Goal: Transaction & Acquisition: Purchase product/service

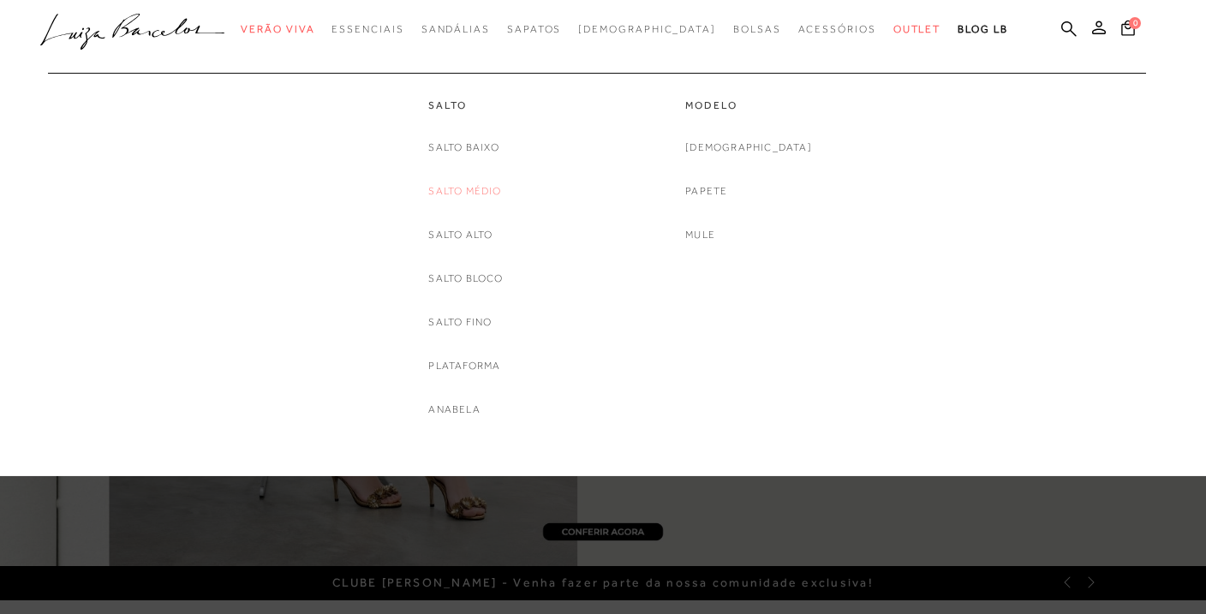
click at [468, 191] on link "Salto Médio" at bounding box center [464, 191] width 73 height 18
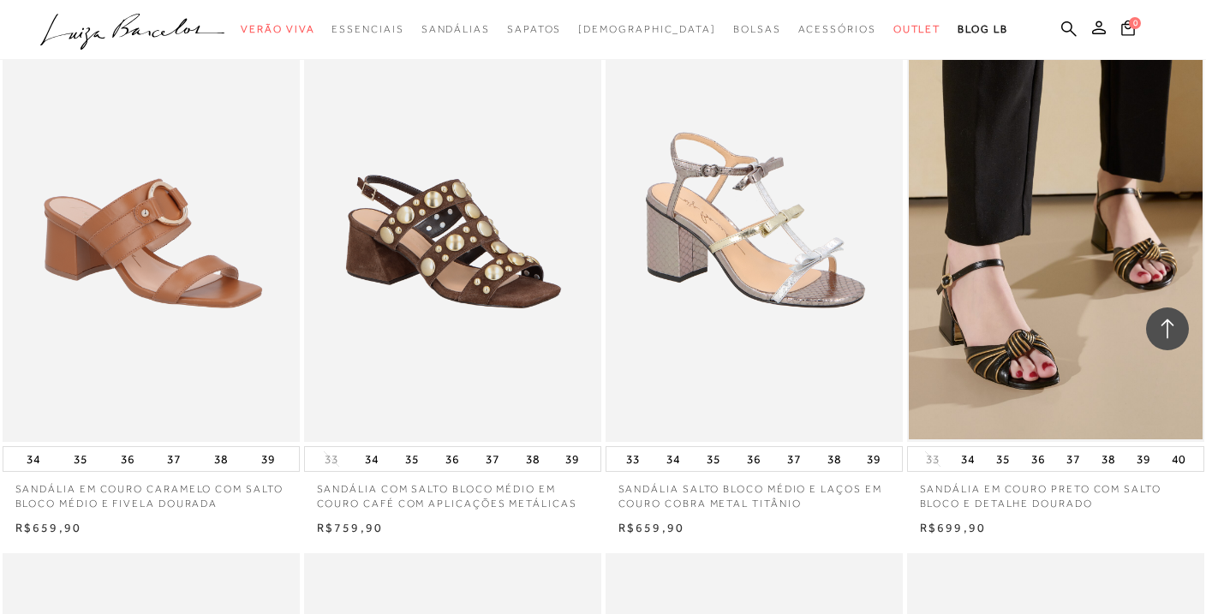
scroll to position [2397, 0]
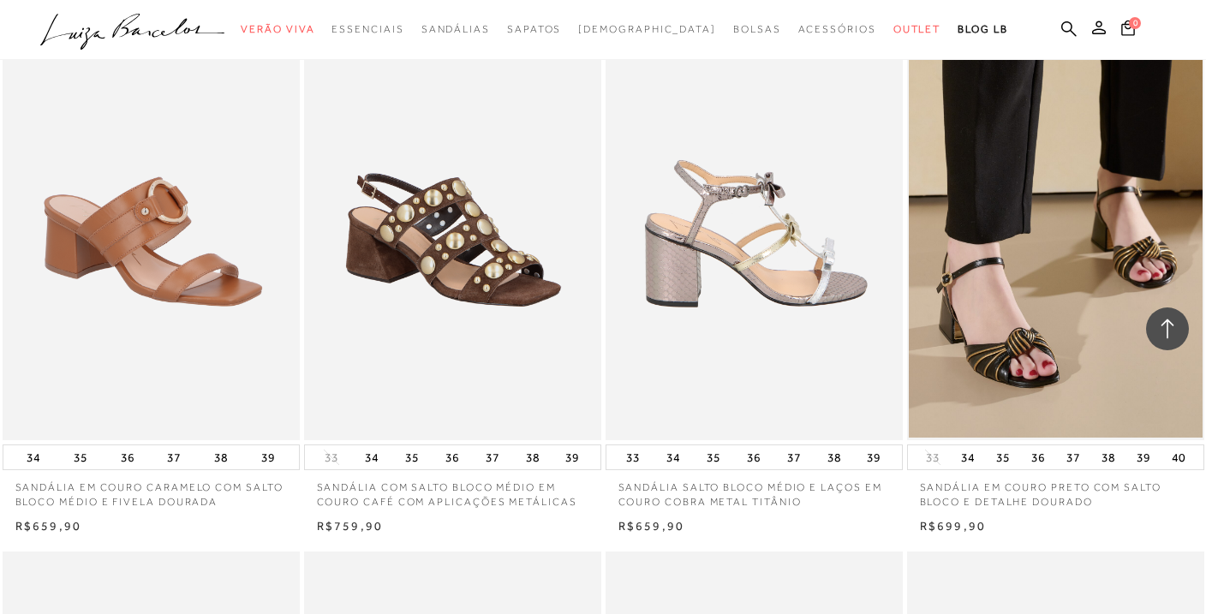
click at [770, 307] on img at bounding box center [754, 218] width 295 height 446
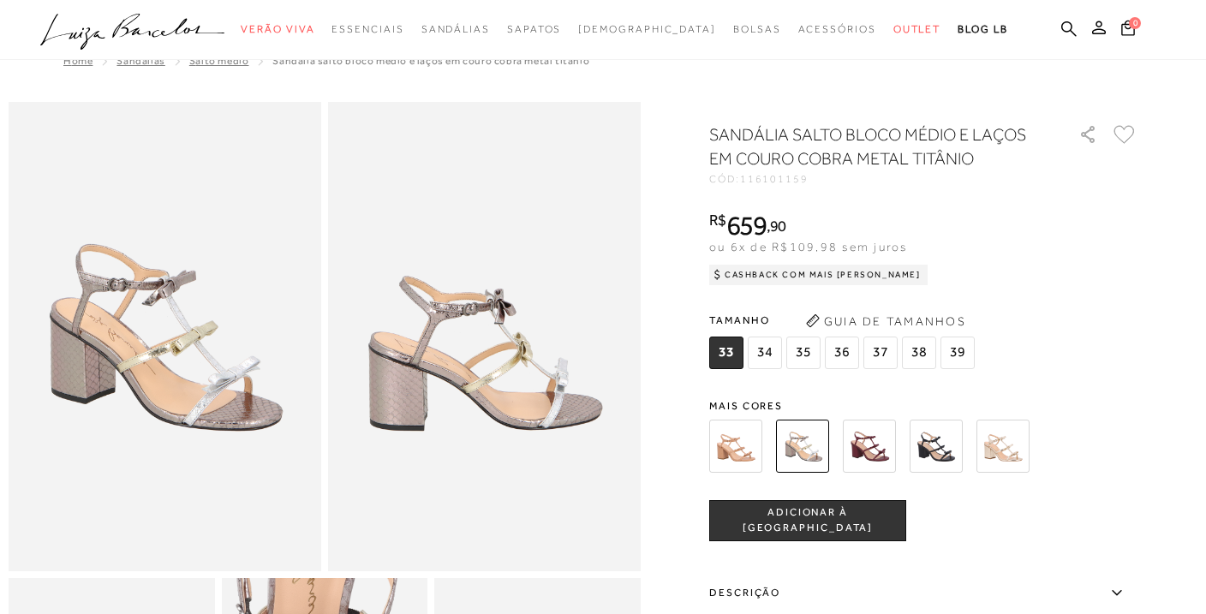
scroll to position [49, 0]
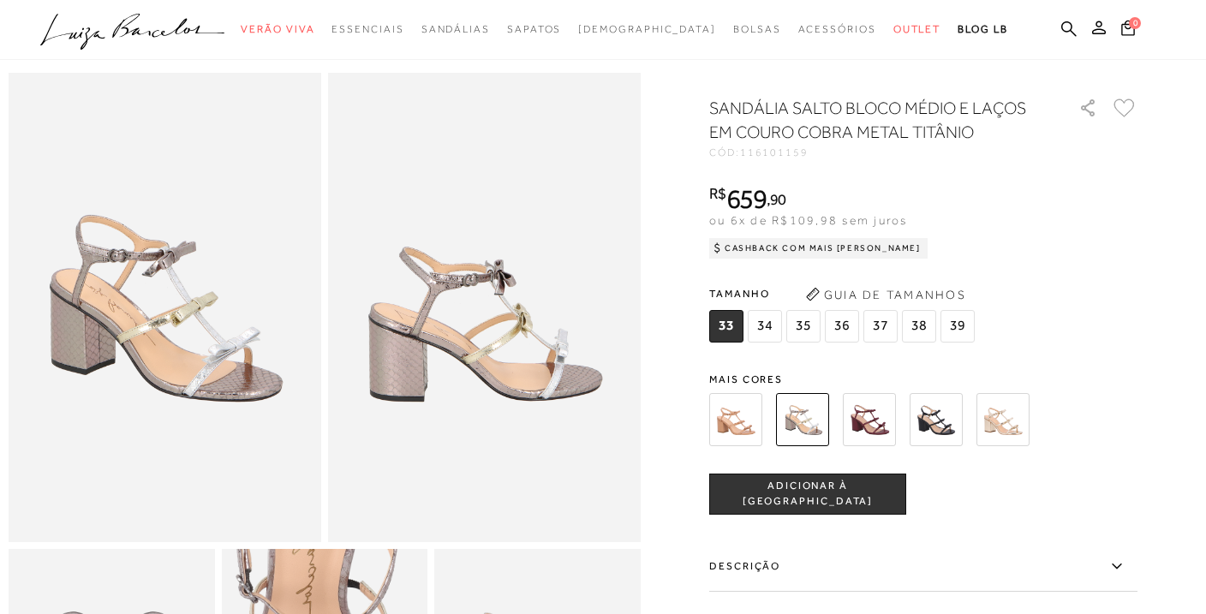
click at [732, 426] on img at bounding box center [735, 418] width 53 height 53
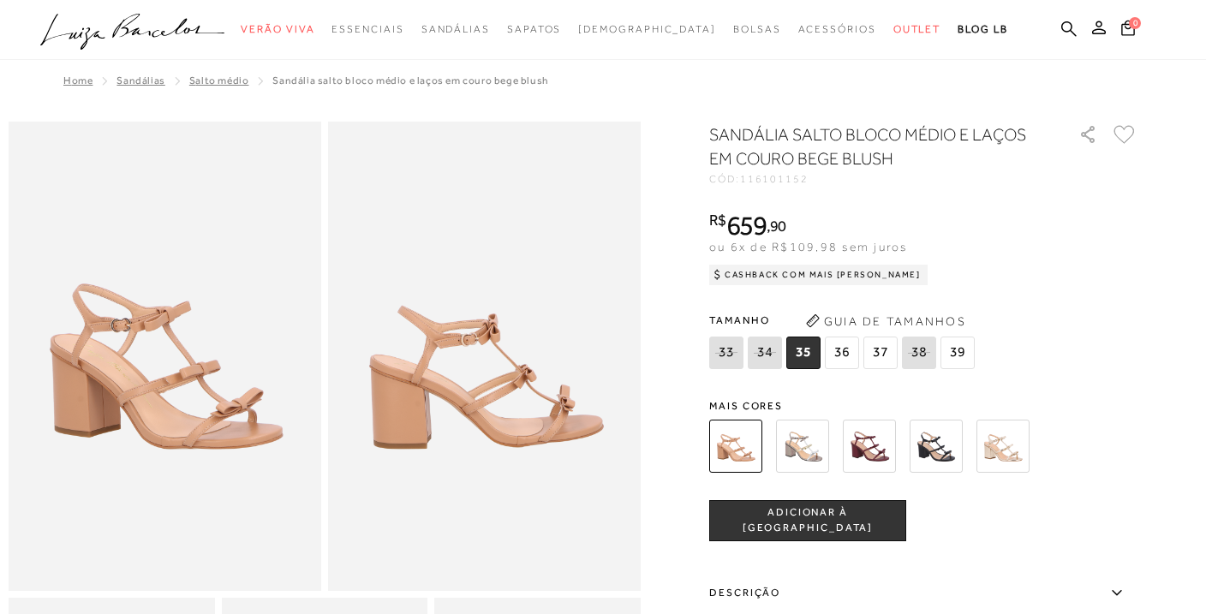
click at [845, 347] on span "36" at bounding box center [842, 353] width 34 height 33
click at [934, 426] on img at bounding box center [935, 446] width 53 height 53
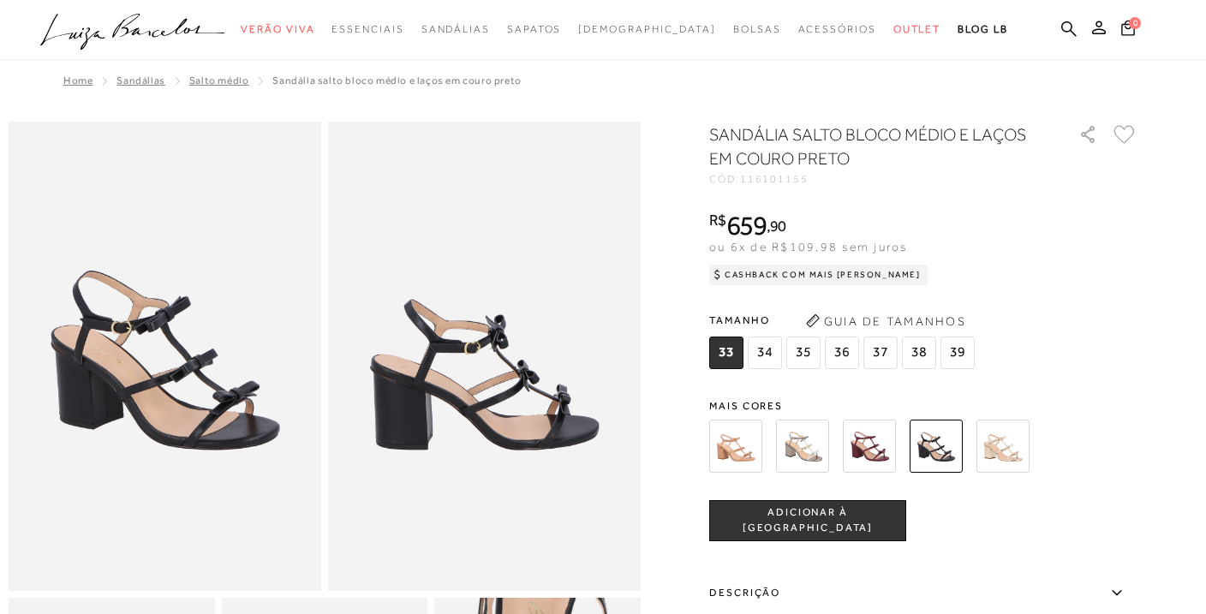
click at [723, 455] on img at bounding box center [735, 446] width 53 height 53
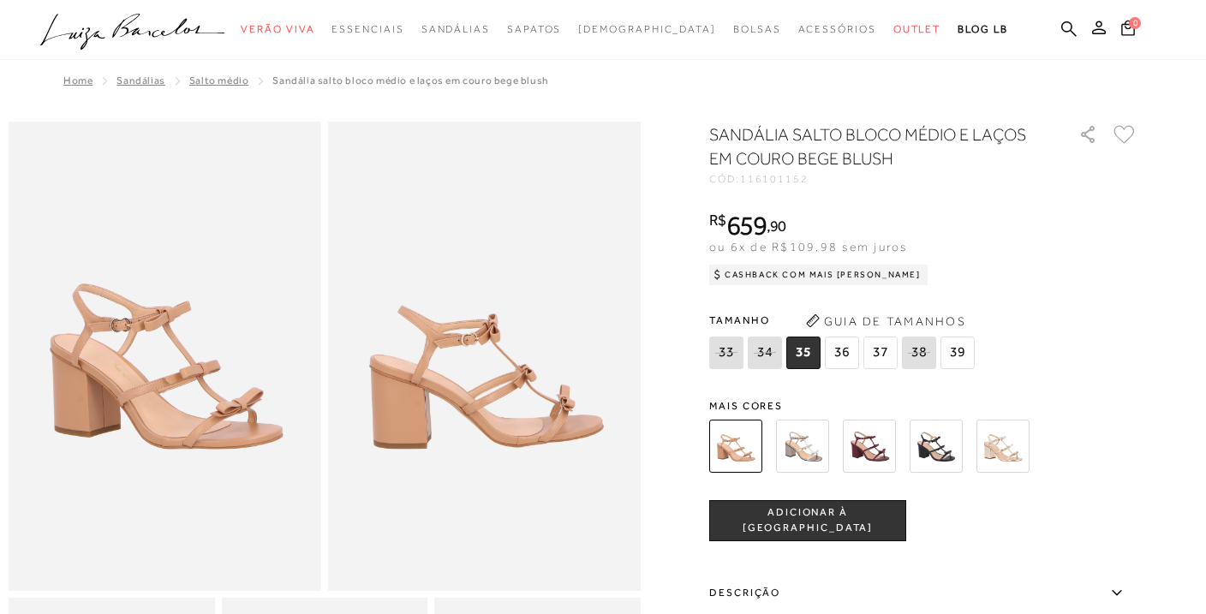
click at [843, 355] on span "36" at bounding box center [842, 353] width 34 height 33
click at [830, 530] on button "ADICIONAR À [GEOGRAPHIC_DATA]" at bounding box center [807, 520] width 197 height 41
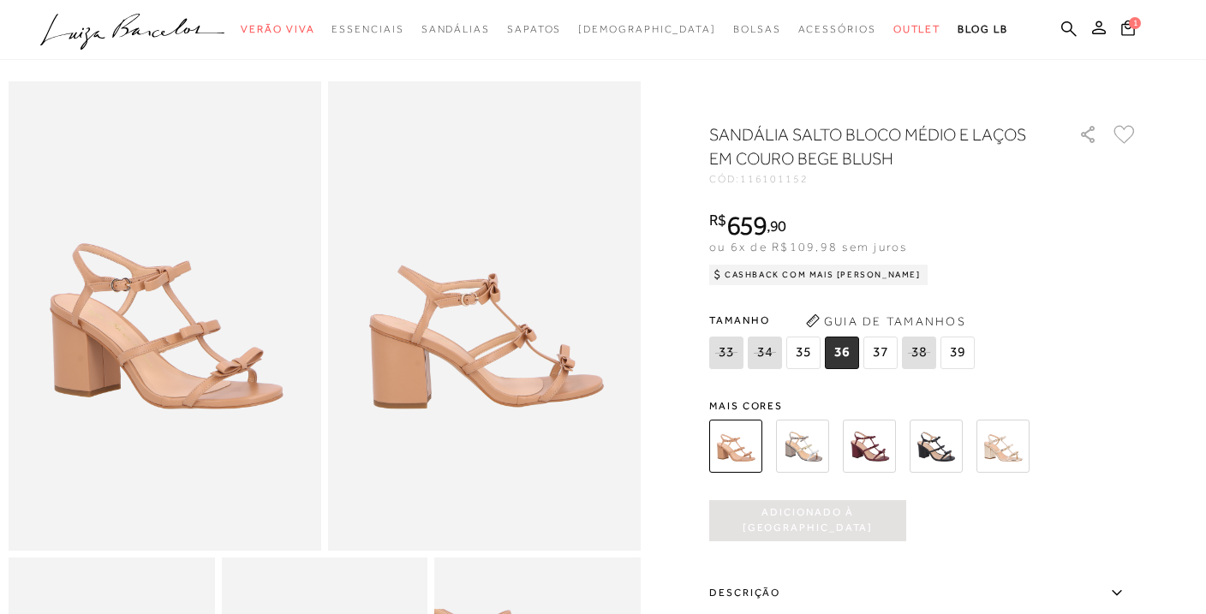
scroll to position [43, 0]
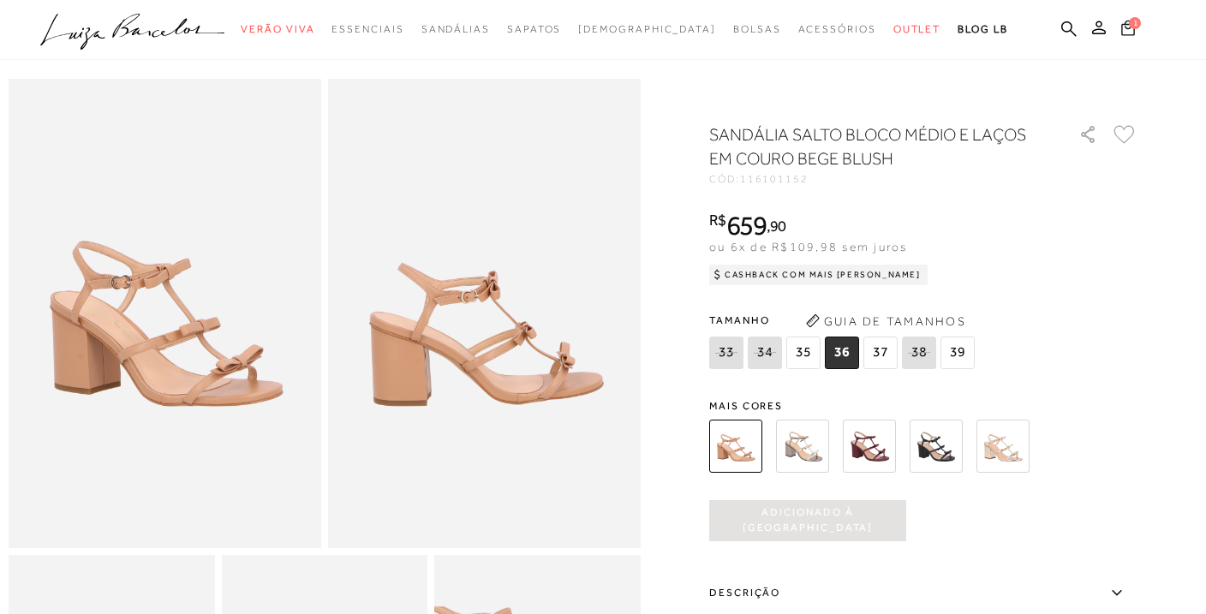
click at [1121, 34] on icon at bounding box center [1128, 28] width 14 height 16
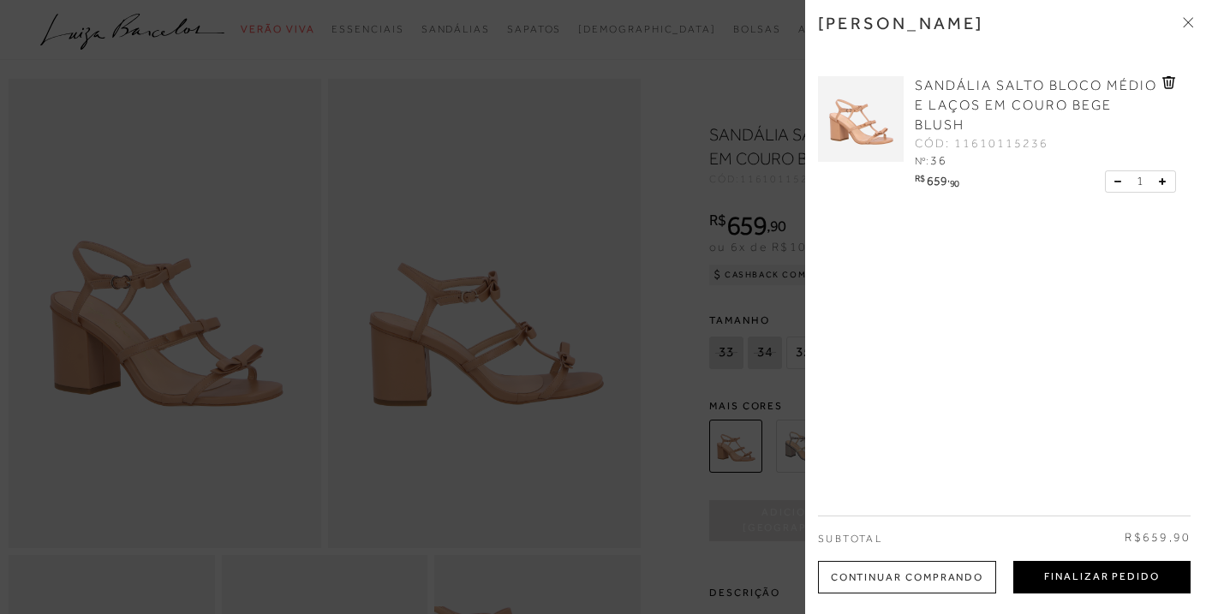
click at [1110, 566] on button "Finalizar Pedido" at bounding box center [1101, 577] width 177 height 33
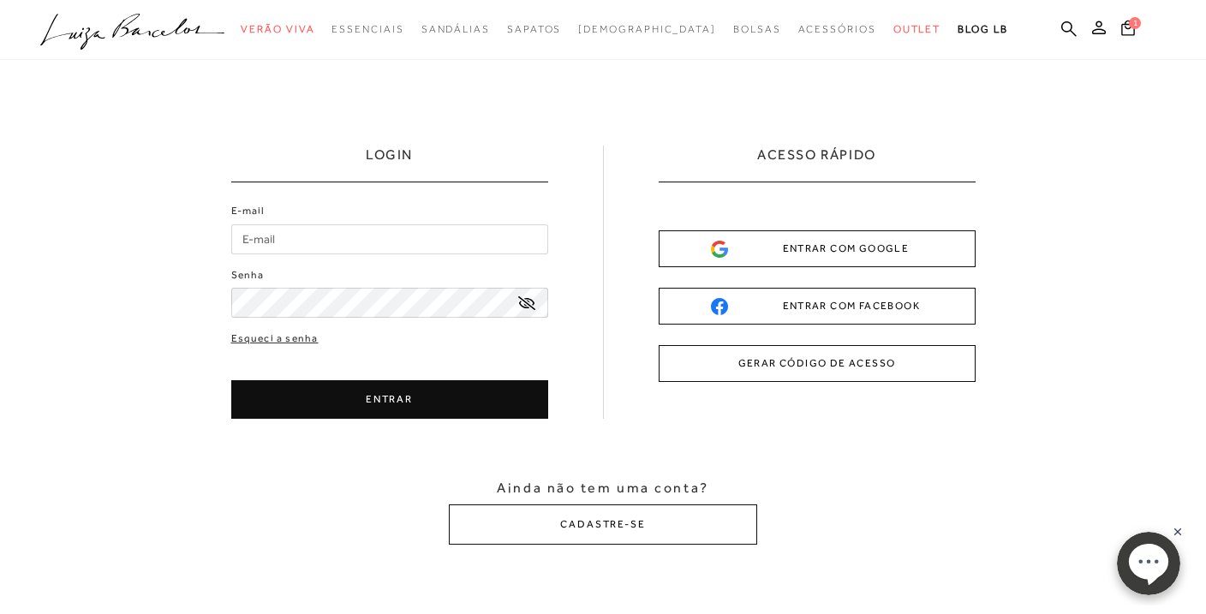
click at [298, 247] on input "E-mail" at bounding box center [389, 239] width 317 height 30
type input "[PERSON_NAME][EMAIL_ADDRESS][DOMAIN_NAME]"
click at [389, 403] on button "ENTRAR" at bounding box center [389, 399] width 317 height 39
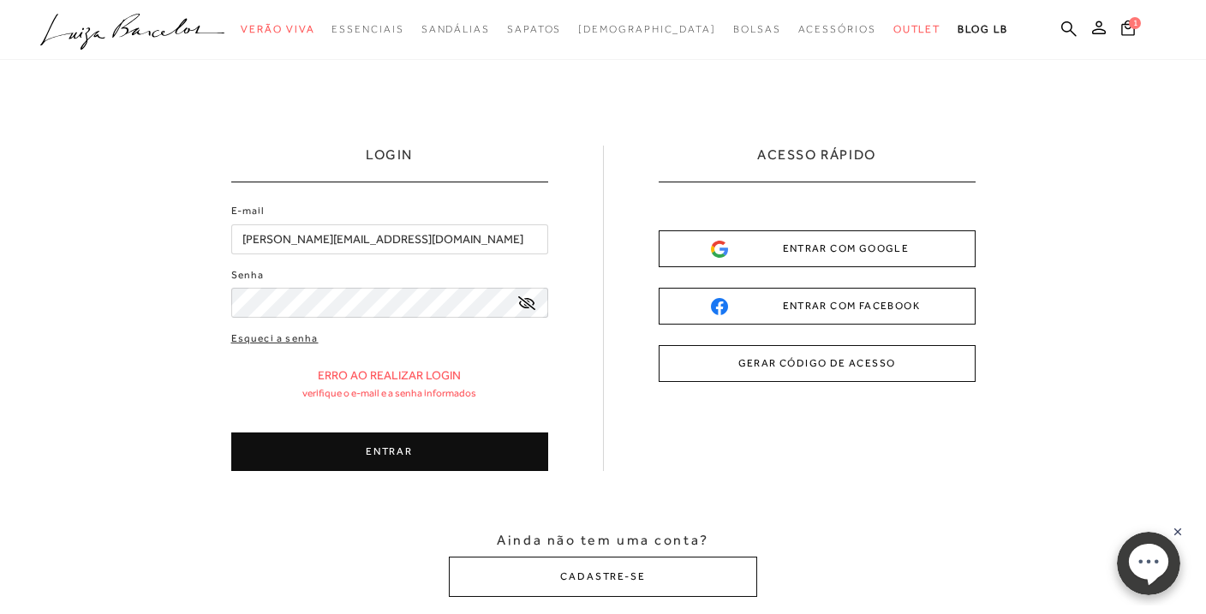
click at [366, 449] on button "ENTRAR" at bounding box center [389, 451] width 317 height 39
click at [527, 301] on icon at bounding box center [526, 303] width 17 height 14
click at [397, 443] on button "ENTRAR" at bounding box center [389, 451] width 317 height 39
click at [293, 337] on div "E-mail [PERSON_NAME][EMAIL_ADDRESS][DOMAIN_NAME] Senha Esqueci a senha ENTRAR" at bounding box center [389, 337] width 317 height 268
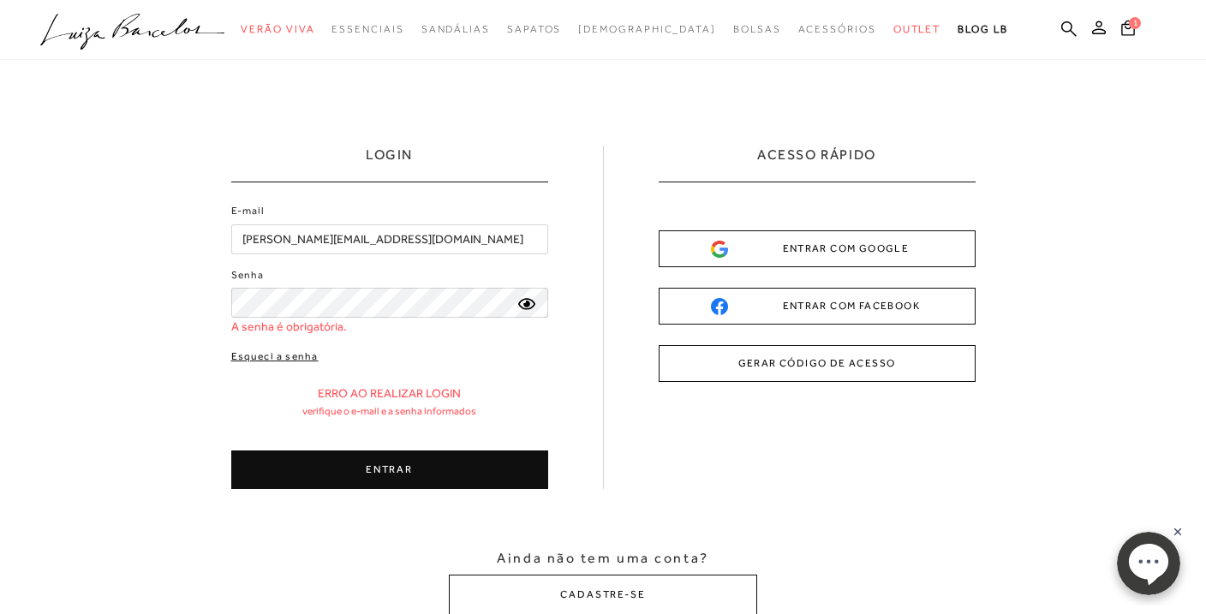
click at [283, 349] on link "Esqueci a senha" at bounding box center [274, 356] width 87 height 16
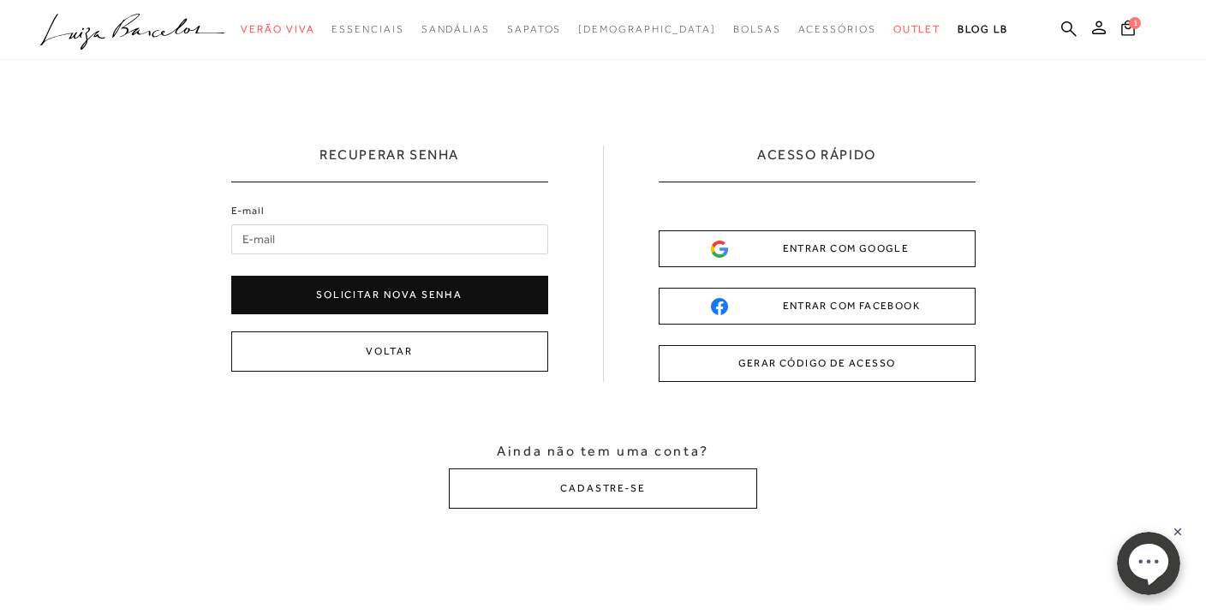
click at [308, 241] on input "E-mail" at bounding box center [389, 239] width 317 height 30
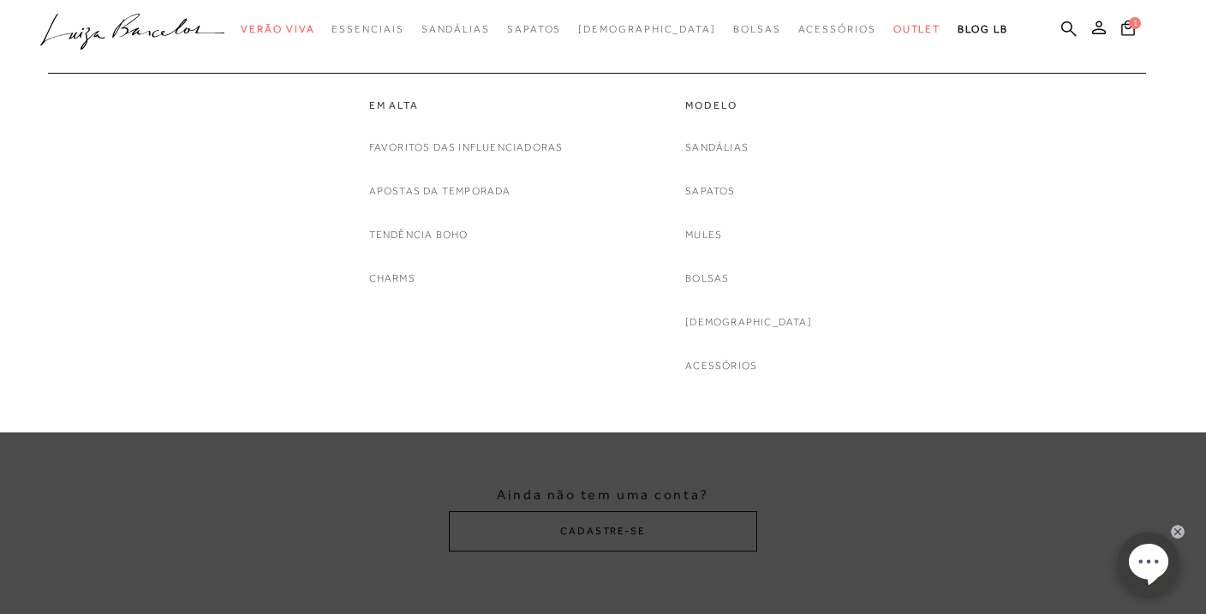
click at [186, 330] on div "Em alta Favoritos das Influenciadoras Apostas da Temporada Tendência Boho Charm…" at bounding box center [594, 224] width 1093 height 302
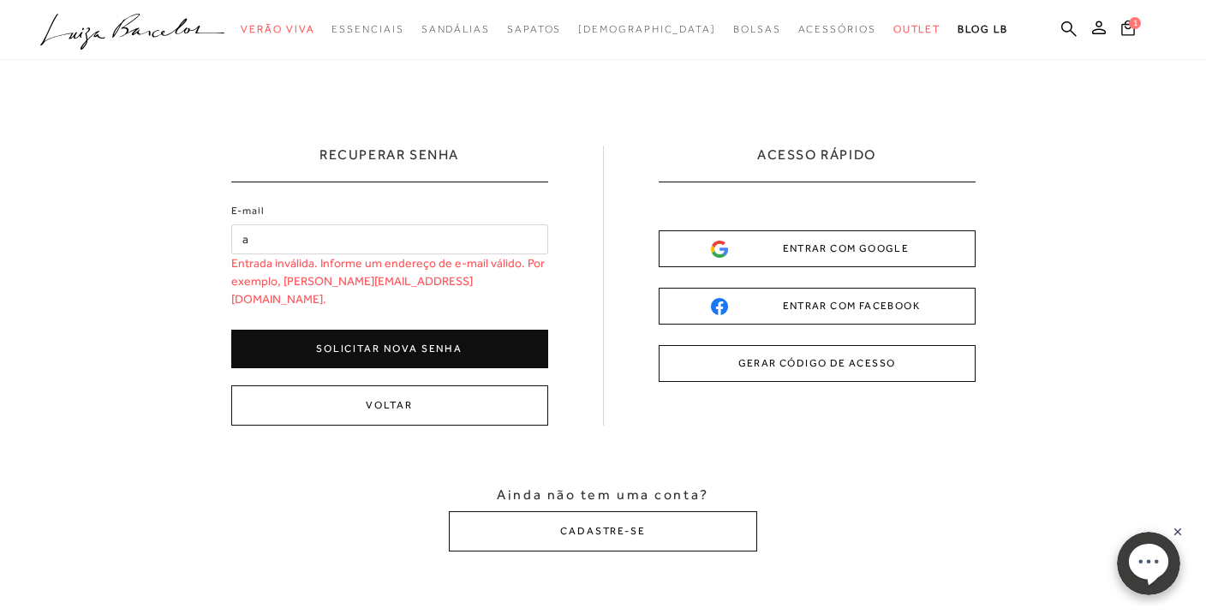
click at [277, 244] on input "a" at bounding box center [389, 239] width 317 height 30
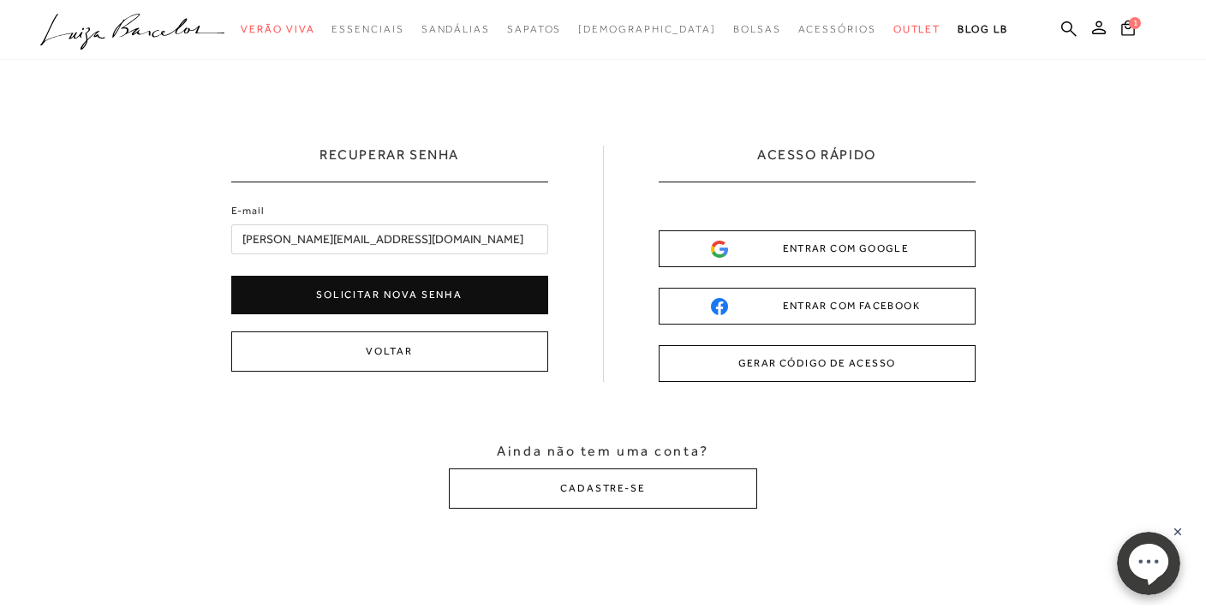
type input "[PERSON_NAME][EMAIL_ADDRESS][DOMAIN_NAME]"
click at [335, 293] on button "Solicitar nova senha" at bounding box center [389, 295] width 317 height 39
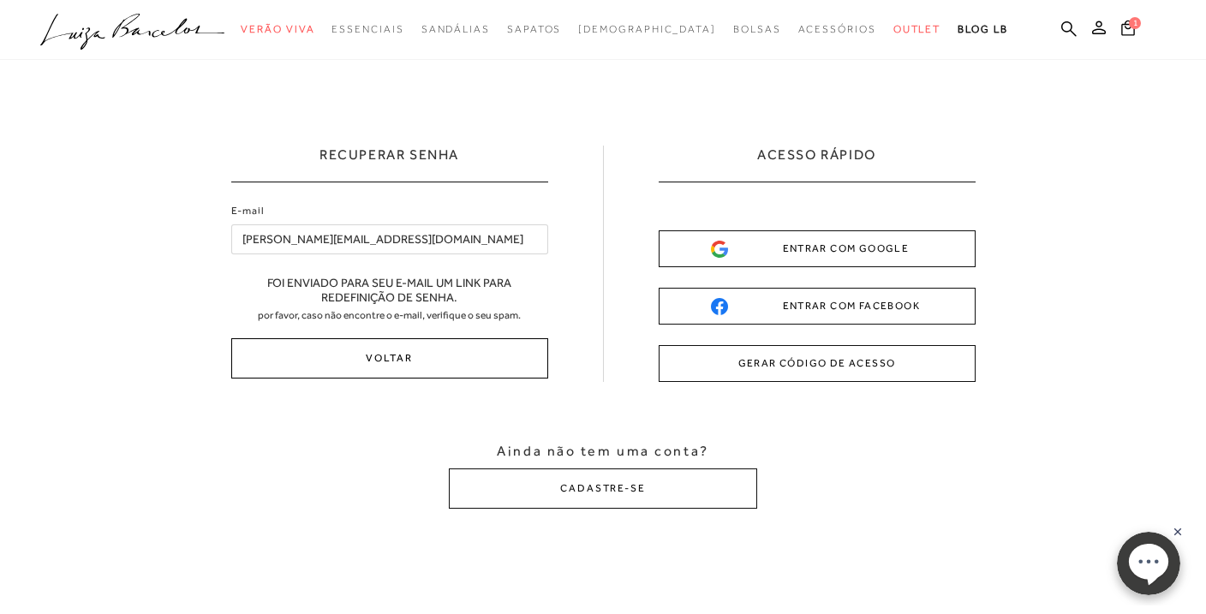
click at [414, 355] on button "Voltar" at bounding box center [389, 358] width 317 height 40
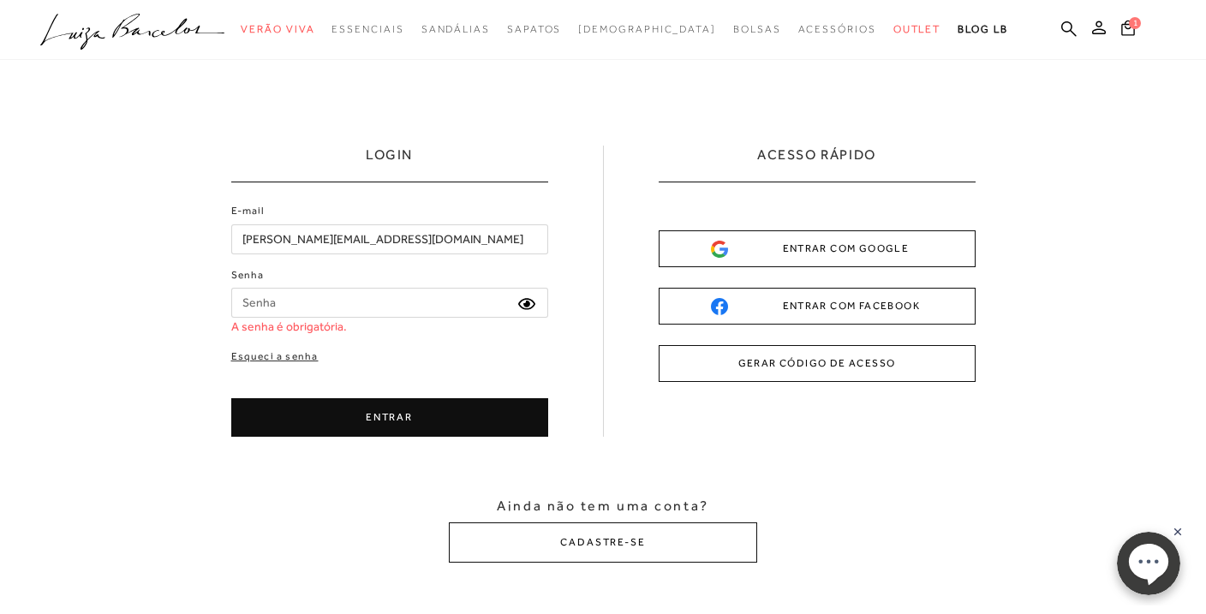
click at [337, 295] on input "Senha" at bounding box center [389, 303] width 317 height 30
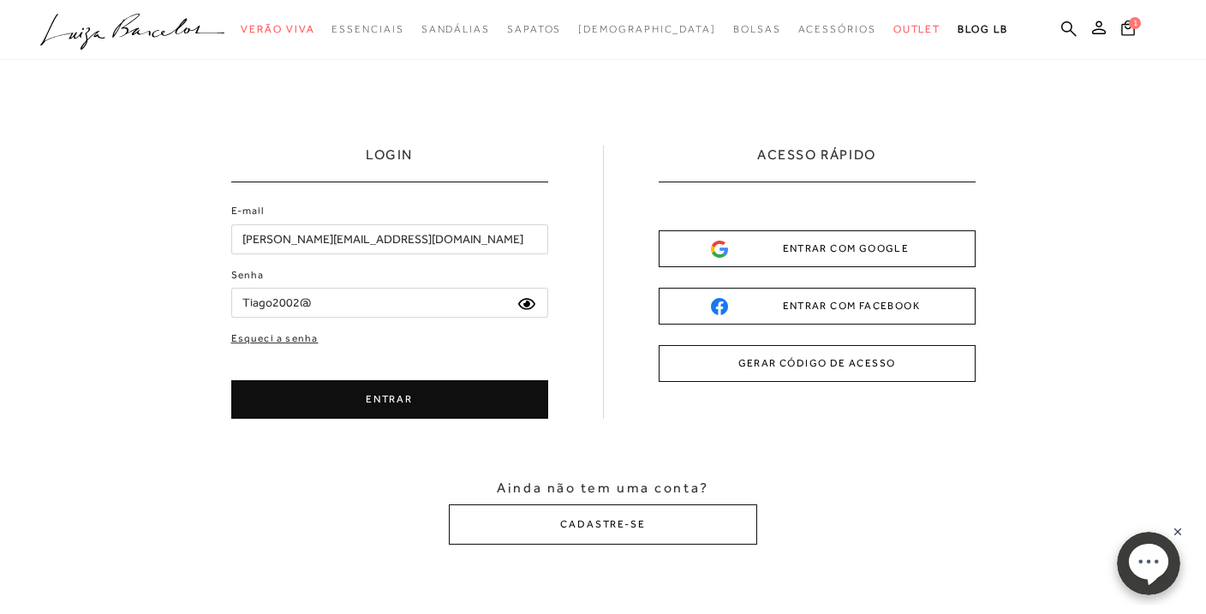
type input "Tiago2002@"
click at [352, 403] on button "ENTRAR" at bounding box center [389, 399] width 317 height 39
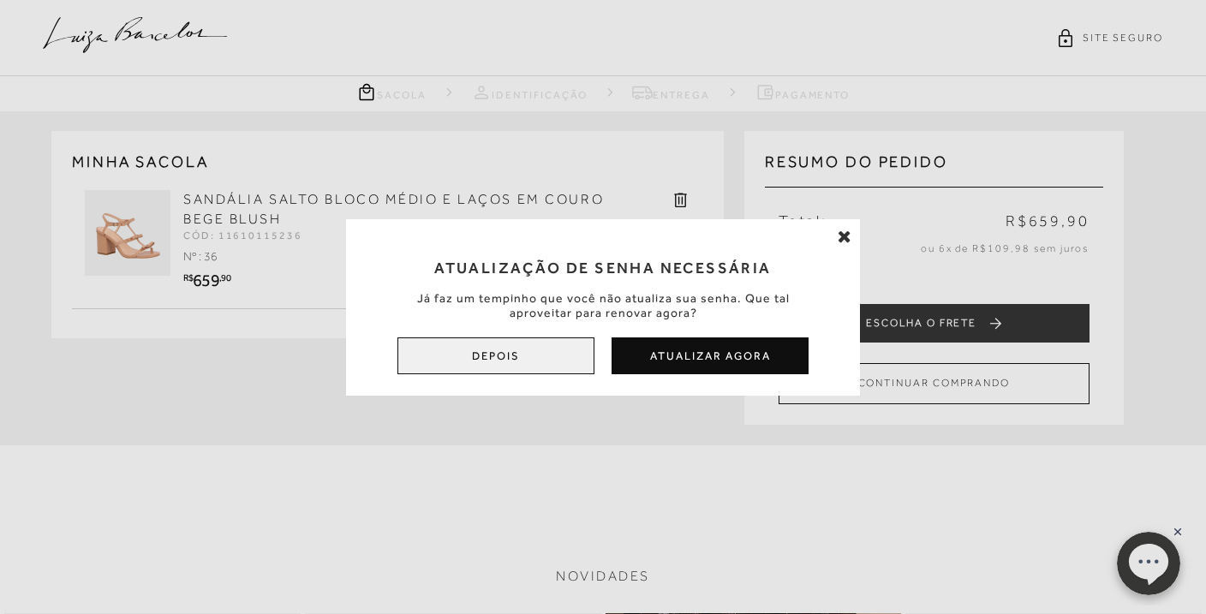
click at [522, 356] on button "Depois" at bounding box center [495, 355] width 197 height 37
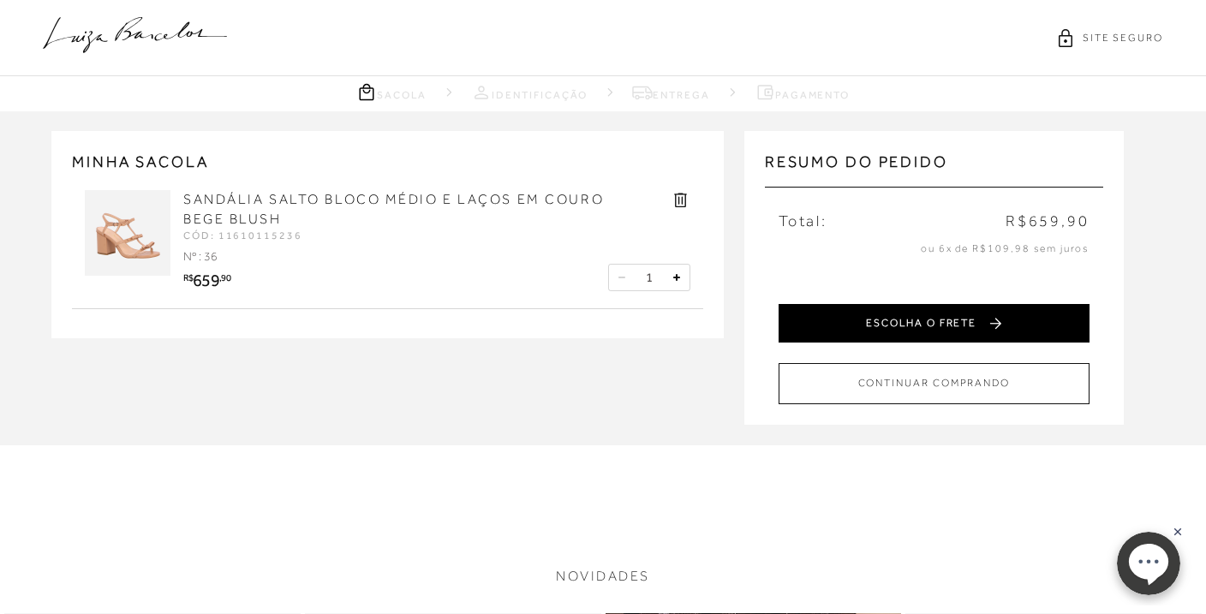
click at [926, 324] on button "ESCOLHA O FRETE" at bounding box center [933, 323] width 311 height 39
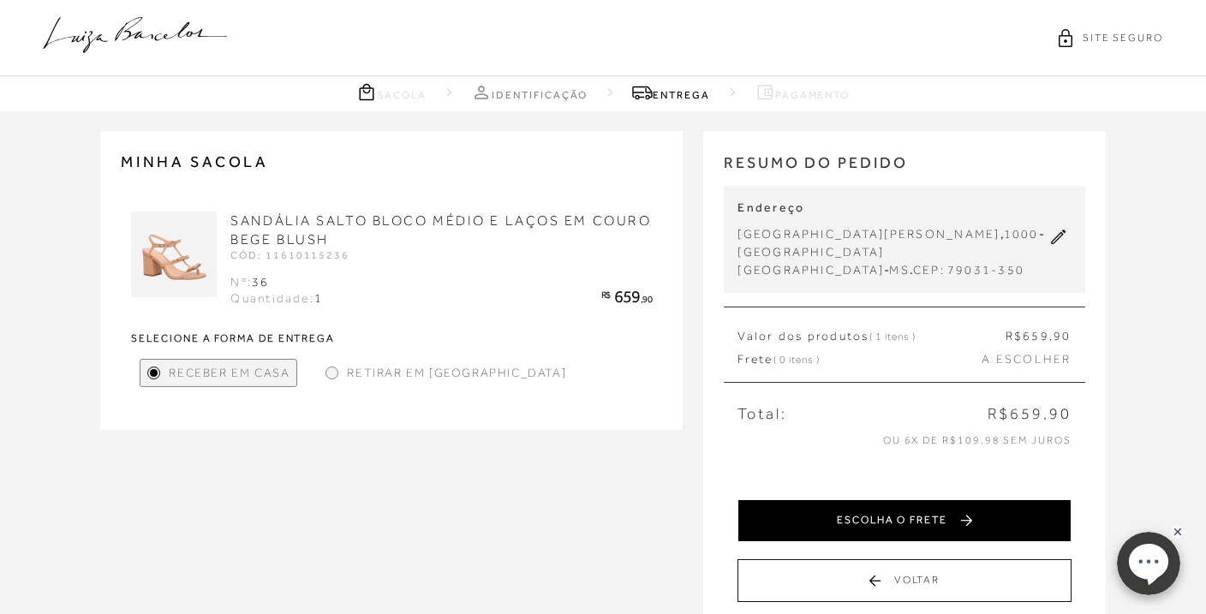
click at [947, 521] on button "ESCOLHA O FRETE" at bounding box center [903, 520] width 333 height 43
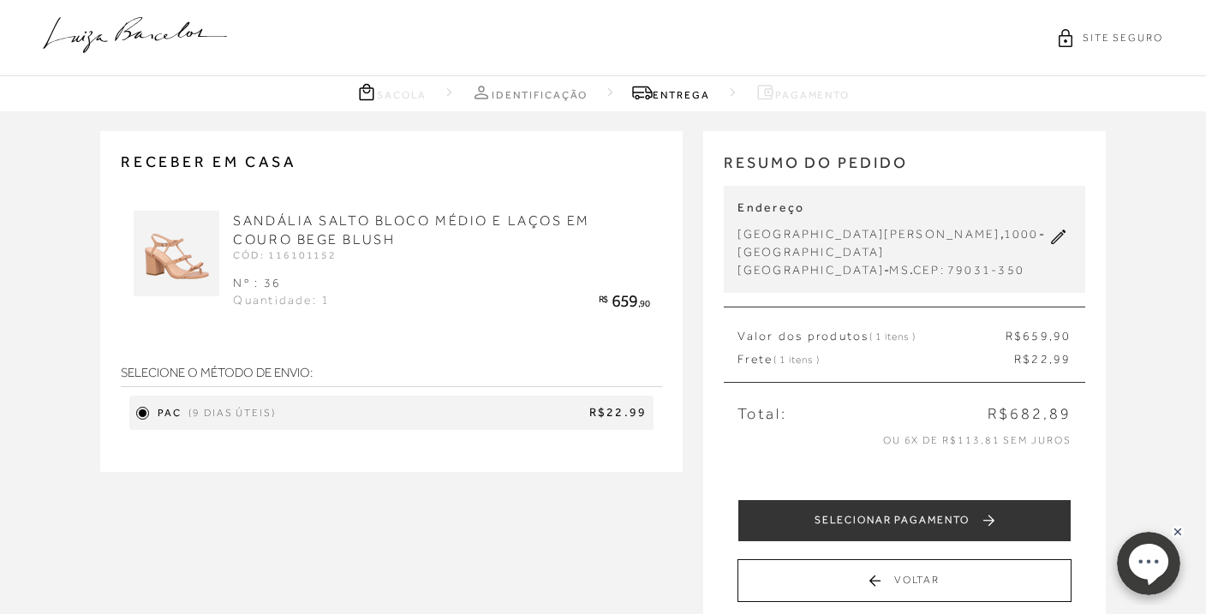
click at [1057, 237] on icon at bounding box center [1058, 236] width 15 height 15
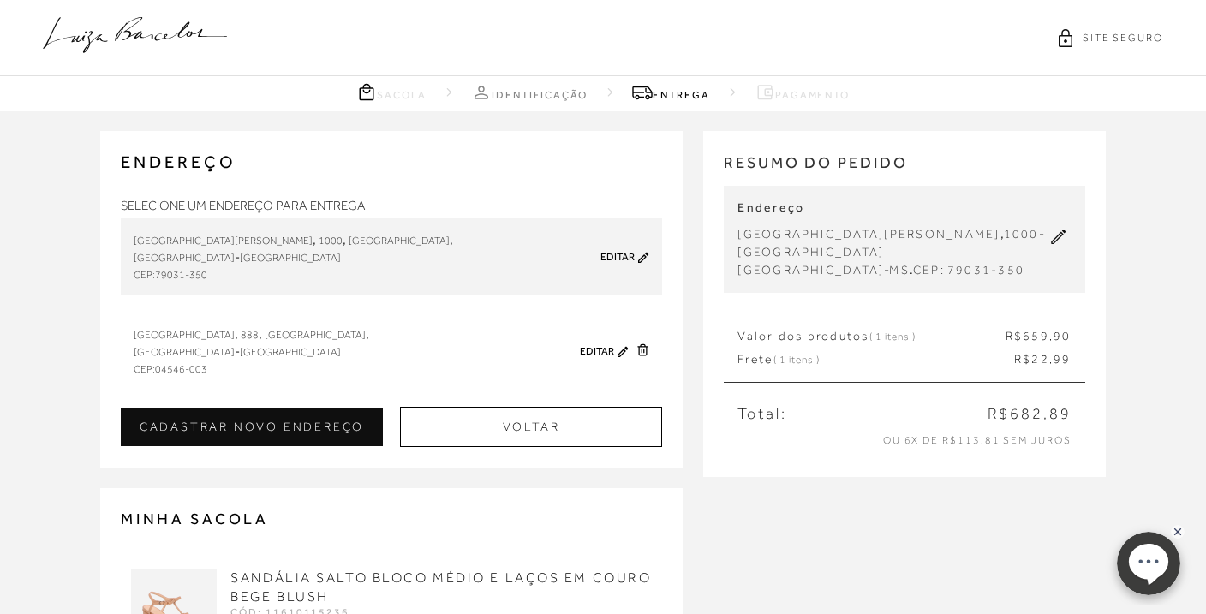
click at [591, 348] on link "Editar" at bounding box center [597, 351] width 34 height 12
type input "04546-003"
type input "[GEOGRAPHIC_DATA]"
type input "888"
type input "apt 51"
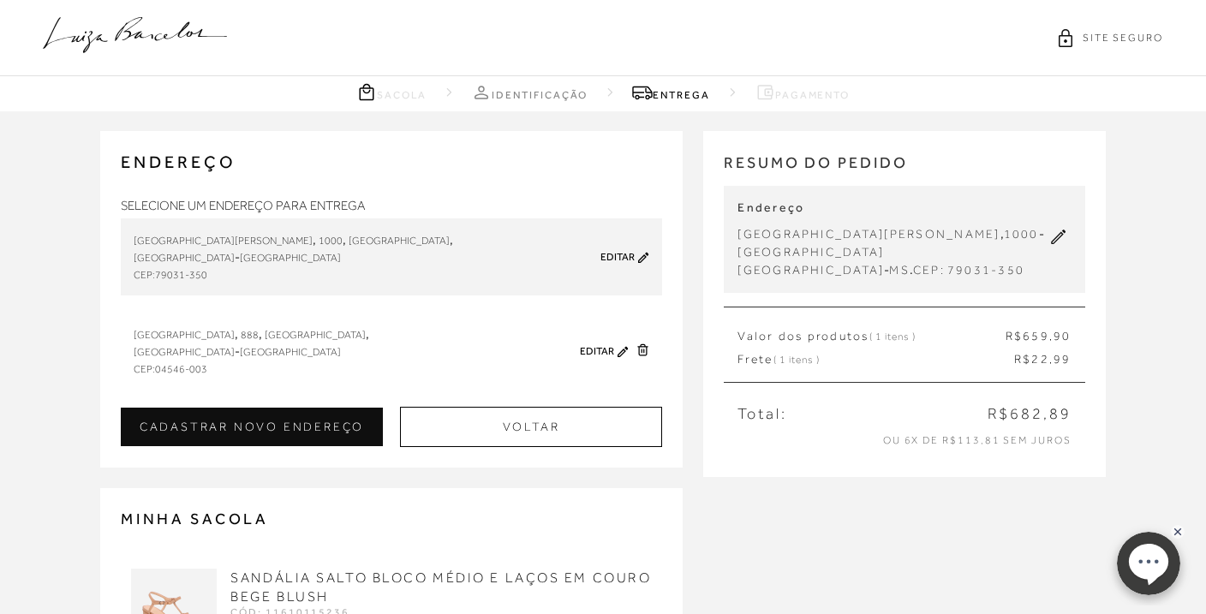
type input "[GEOGRAPHIC_DATA]"
select select "SP"
type input "[GEOGRAPHIC_DATA]"
checkbox input "false"
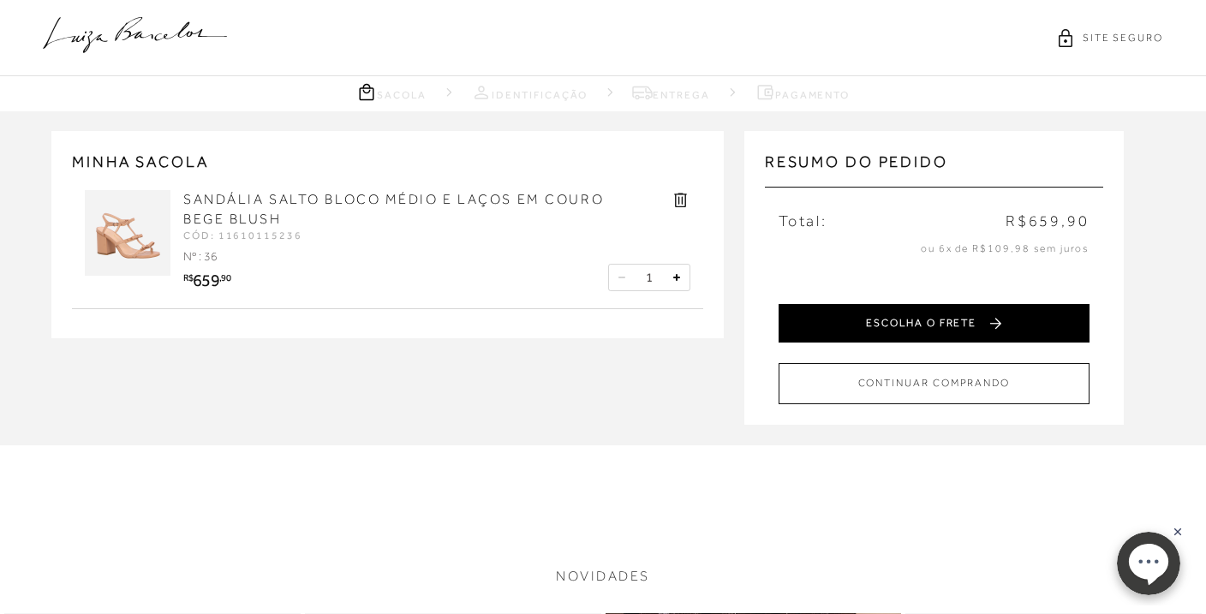
click at [907, 320] on button "ESCOLHA O FRETE" at bounding box center [933, 323] width 311 height 39
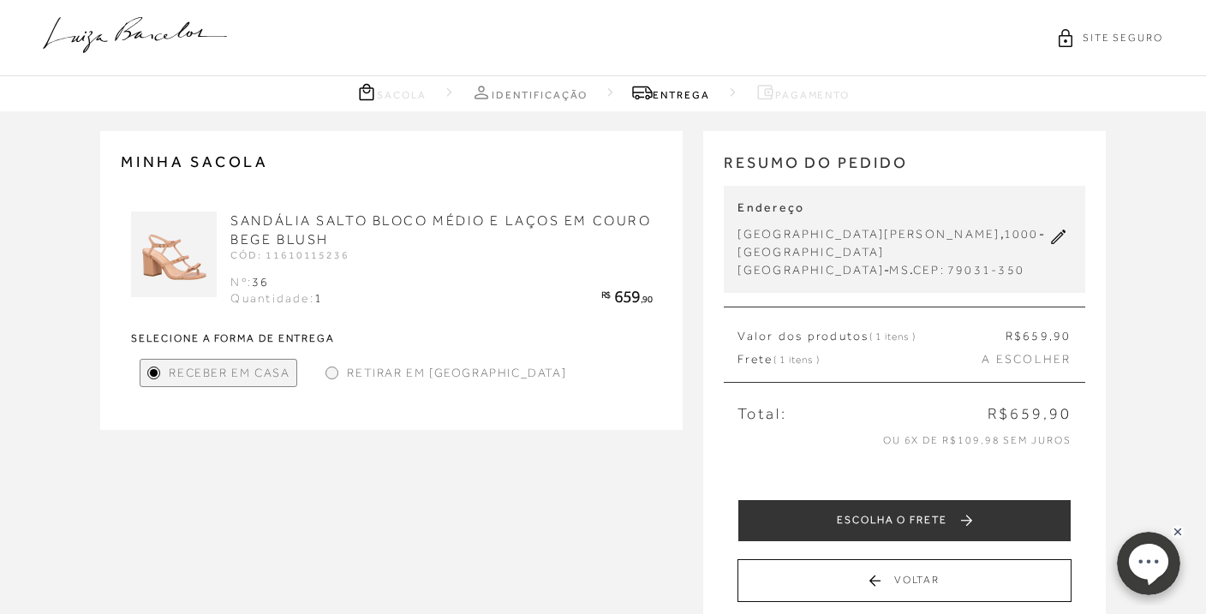
click at [1052, 238] on icon at bounding box center [1058, 236] width 15 height 15
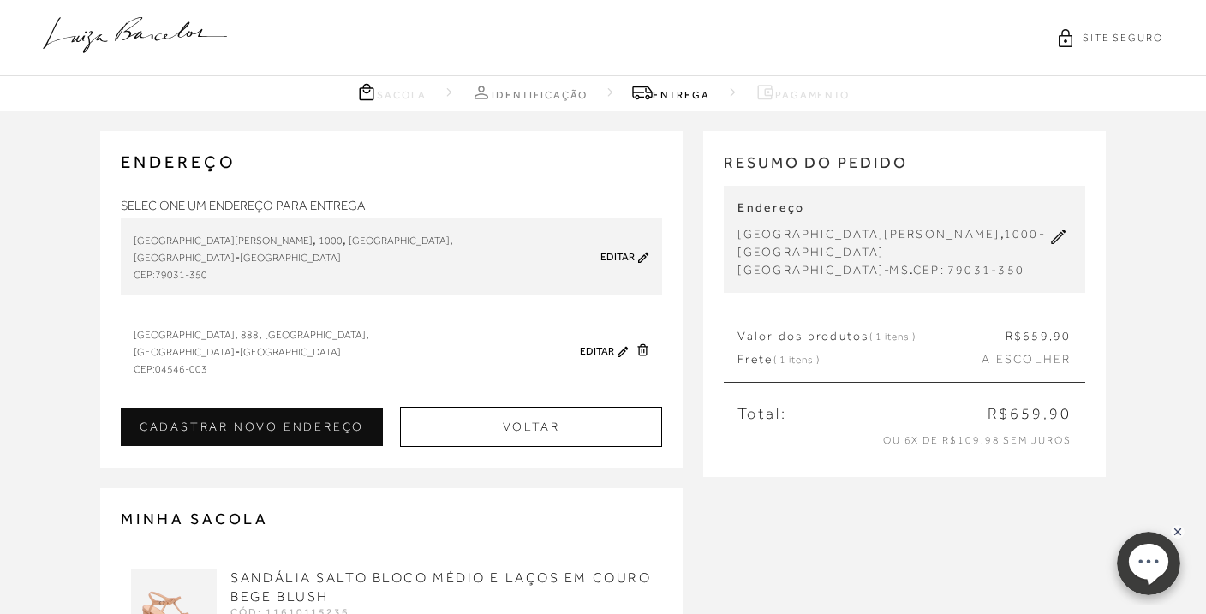
click at [453, 353] on div "[GEOGRAPHIC_DATA] , 888 , [GEOGRAPHIC_DATA] , [GEOGRAPHIC_DATA] - [GEOGRAPHIC_D…" at bounding box center [353, 350] width 438 height 51
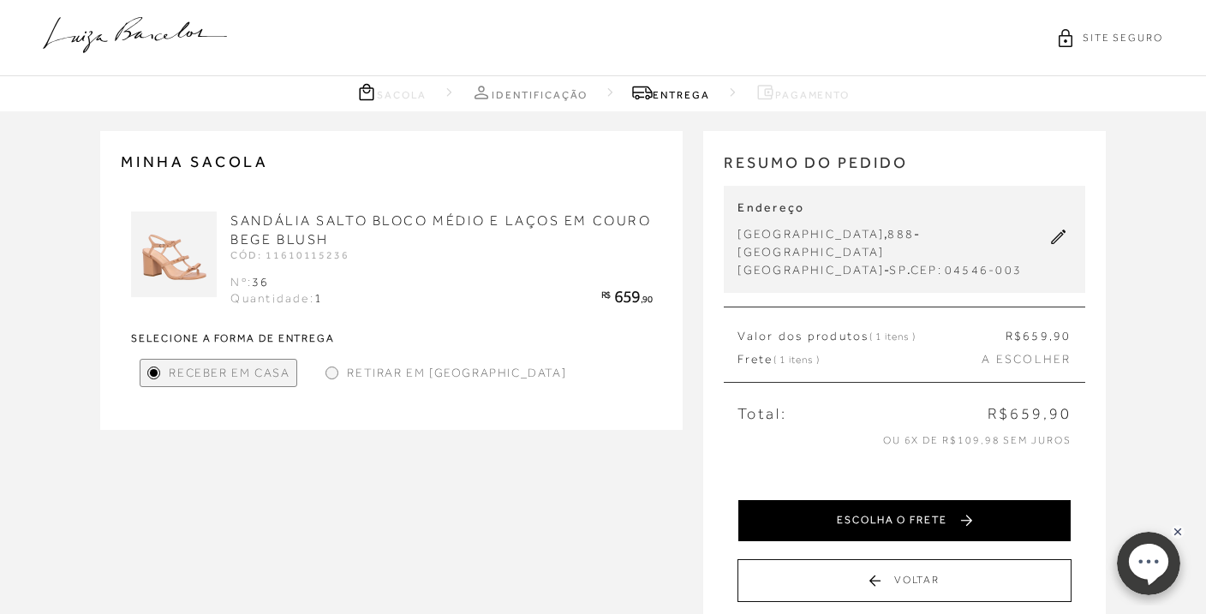
click at [997, 506] on button "ESCOLHA O FRETE" at bounding box center [903, 520] width 333 height 43
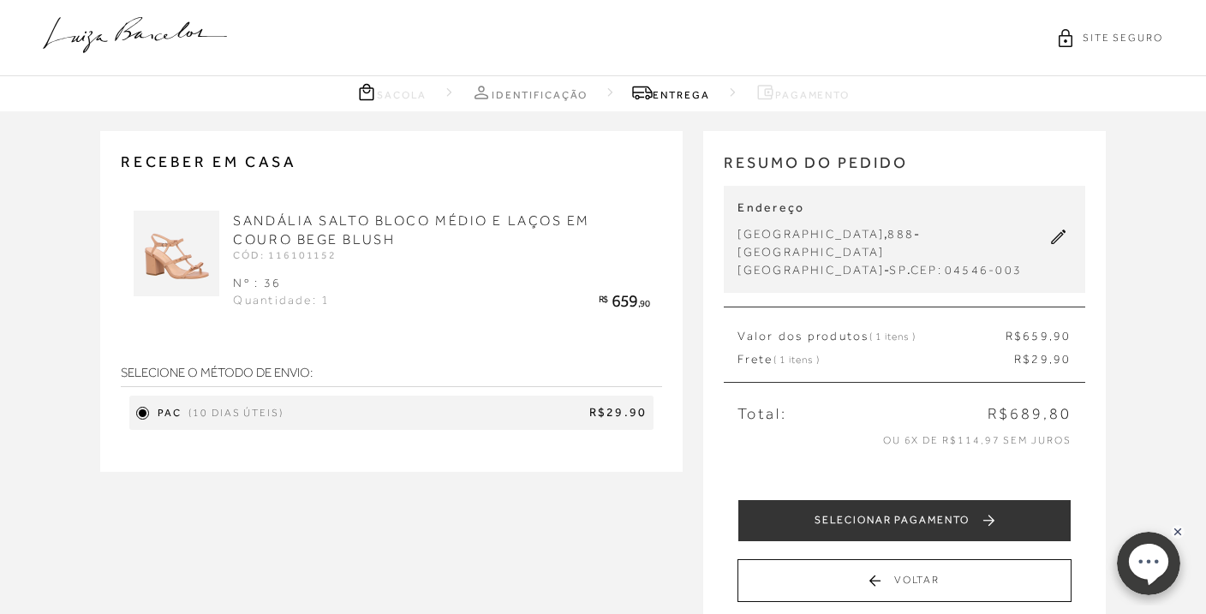
click at [313, 411] on span "R$29.90" at bounding box center [468, 412] width 356 height 17
click at [1052, 229] on icon at bounding box center [1058, 236] width 15 height 15
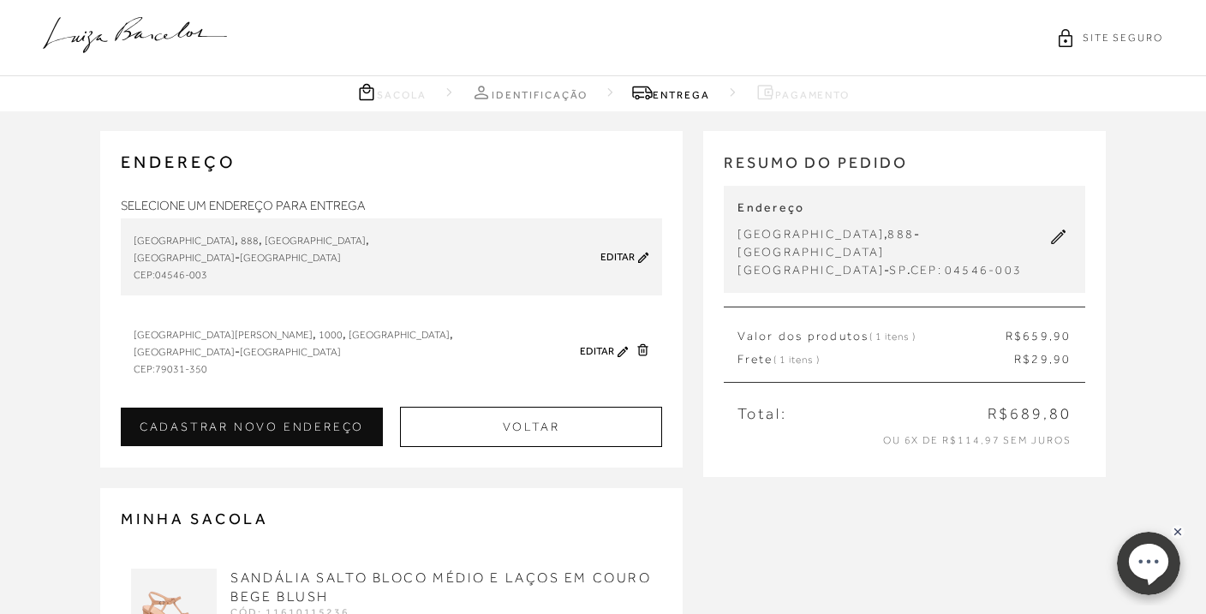
click at [369, 349] on div "[GEOGRAPHIC_DATA][PERSON_NAME] , 1000 , [GEOGRAPHIC_DATA] , [GEOGRAPHIC_DATA] -…" at bounding box center [353, 350] width 438 height 51
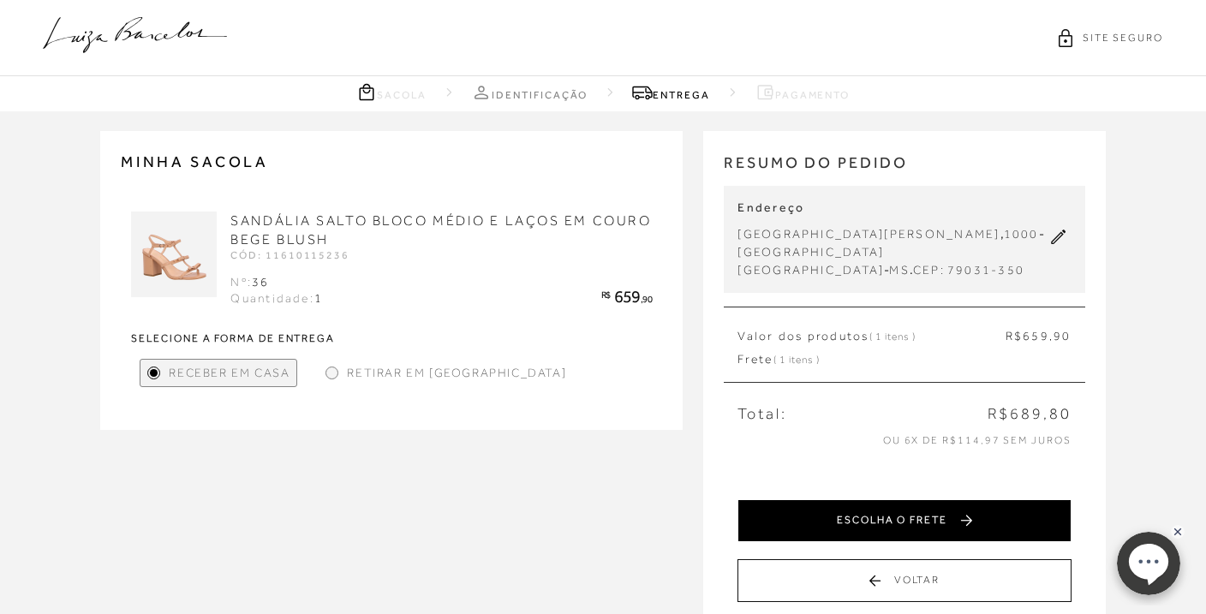
click at [902, 511] on button "ESCOLHA O FRETE" at bounding box center [903, 520] width 333 height 43
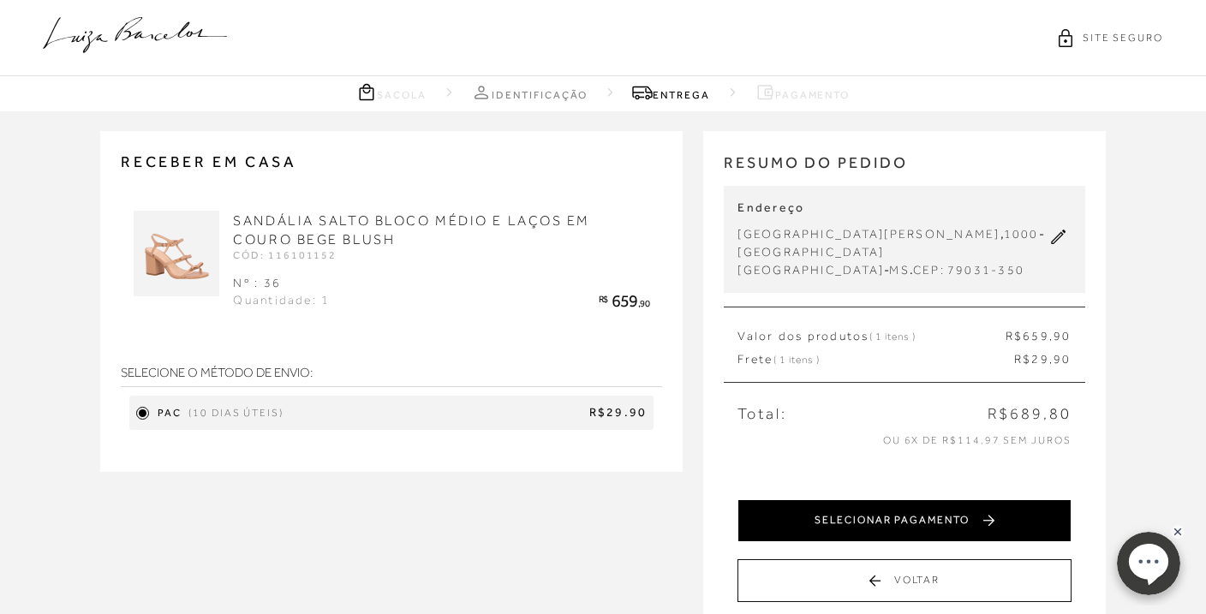
click at [833, 509] on button "SELECIONAR PAGAMENTO" at bounding box center [903, 520] width 333 height 43
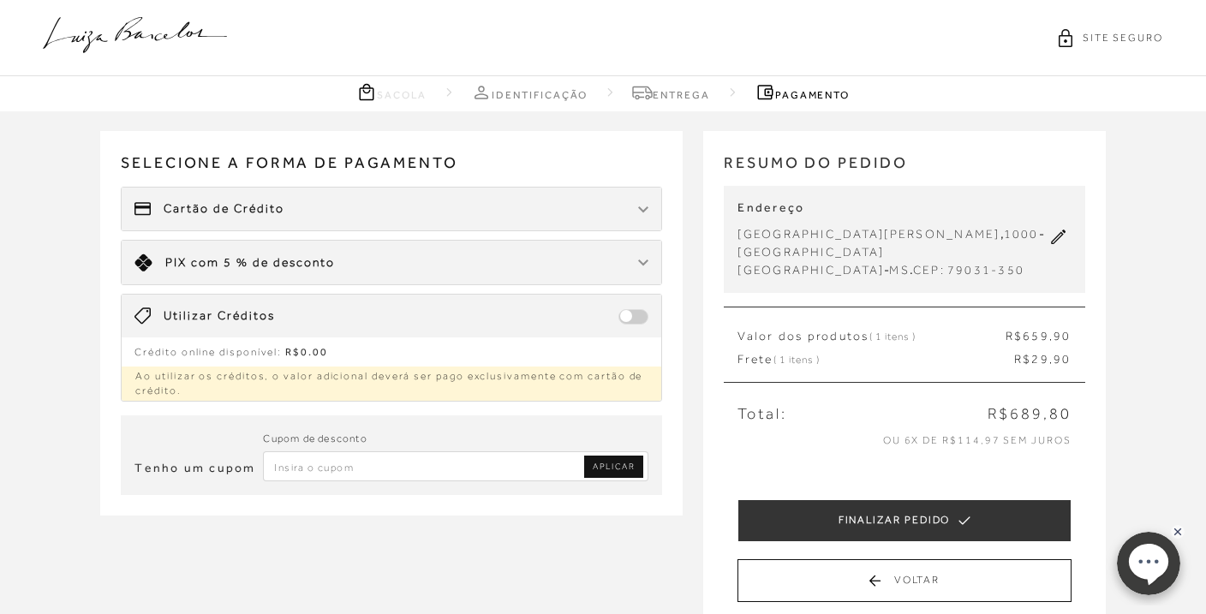
click at [274, 208] on span "Cartão de Crédito" at bounding box center [224, 208] width 121 height 17
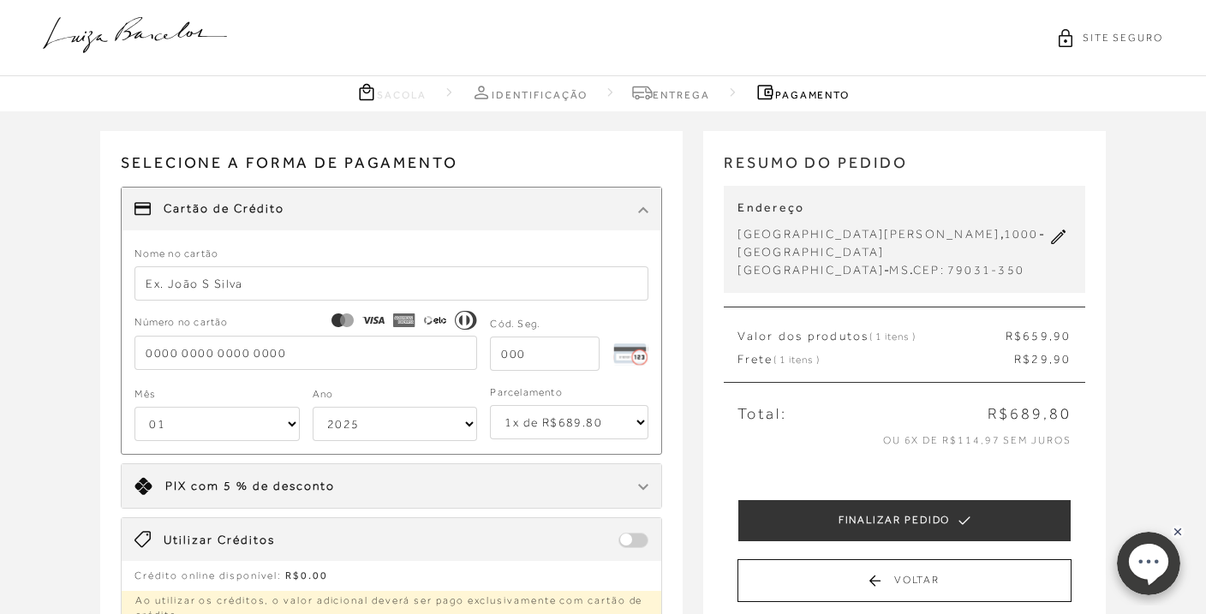
click at [186, 286] on input "text" at bounding box center [391, 283] width 514 height 34
type input "[PERSON_NAME]"
click at [176, 350] on input "tel" at bounding box center [305, 353] width 342 height 34
type input "[CREDIT_CARD_NUMBER]"
click at [511, 354] on input "tel" at bounding box center [545, 354] width 110 height 34
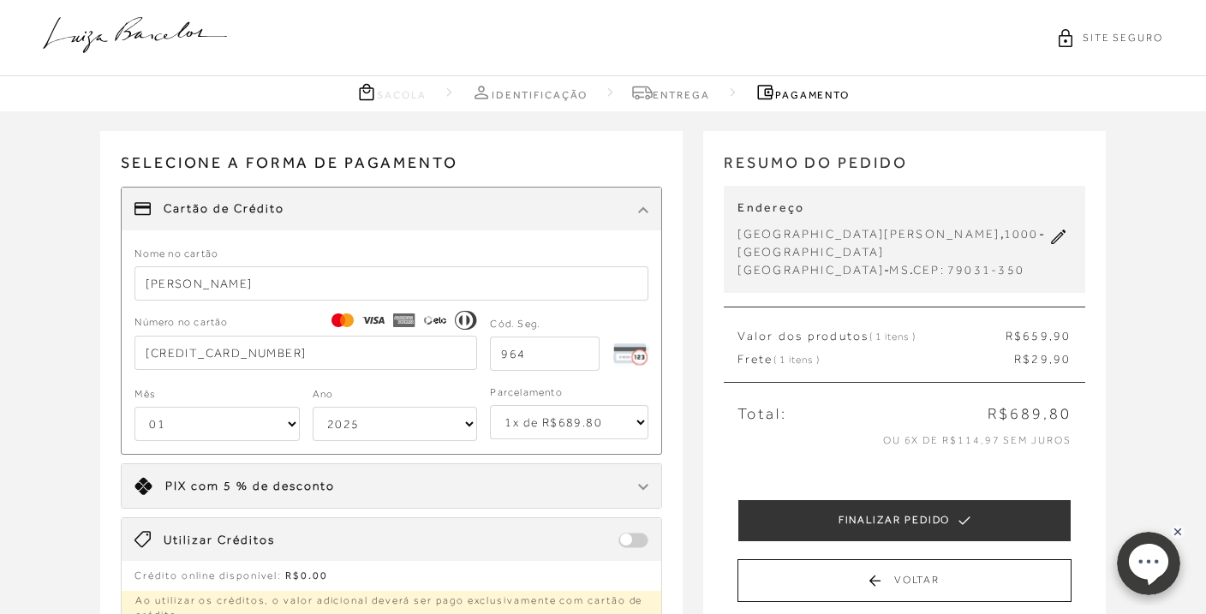
type input "964"
click at [292, 422] on select "01 02 03 04 05 06 07 08 09 10 11 12" at bounding box center [216, 424] width 165 height 34
select select "10"
click at [466, 422] on select "2025 2026 2027 2028 2029 2030 2031 2032 2033 2034 2035 2036 2037 2038 2039 2040…" at bounding box center [395, 424] width 165 height 34
select select "2031"
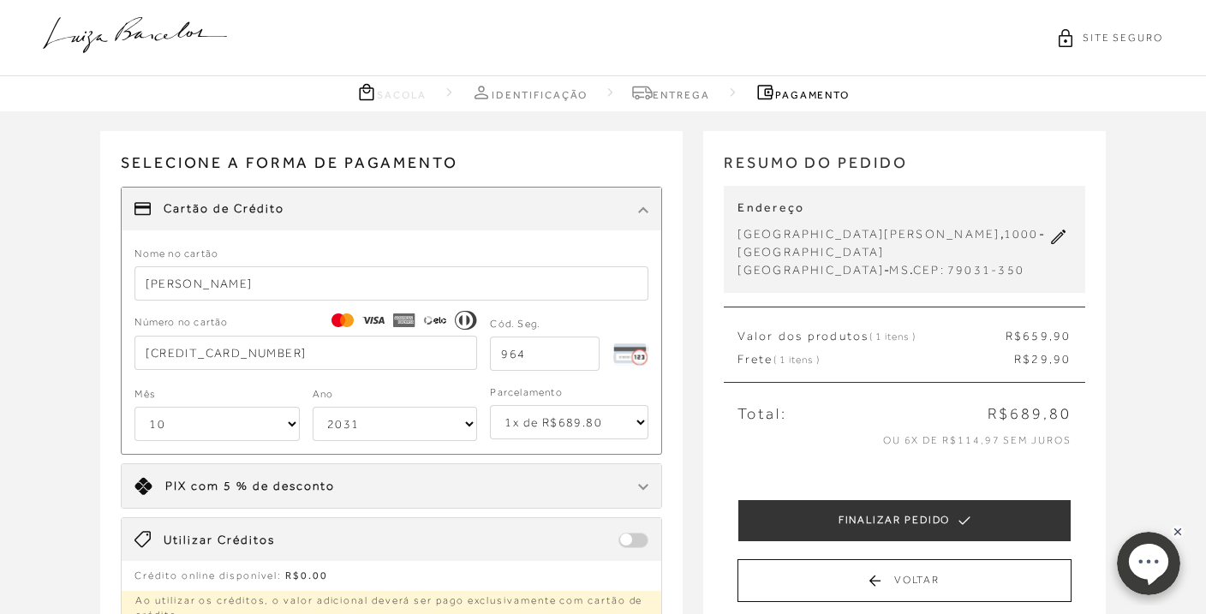
click at [640, 420] on select "1x de R$689.80 2x de R$344.90 sem juros 3x de R$229.94 sem juros 4x de R$172.45…" at bounding box center [569, 422] width 158 height 34
select select "3"
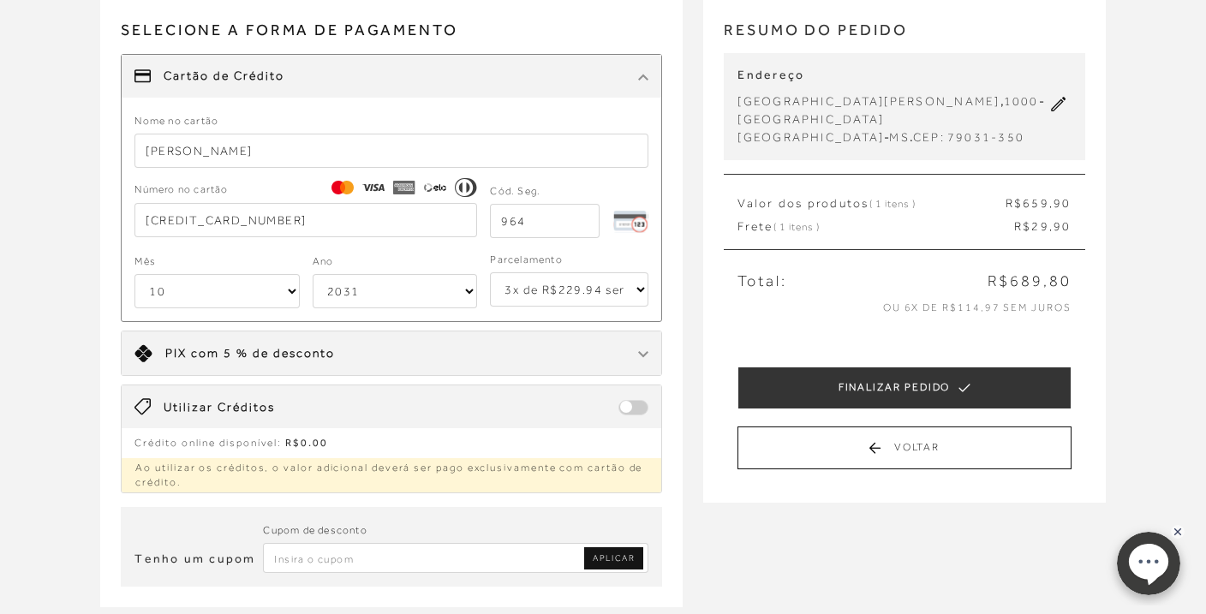
scroll to position [140, 0]
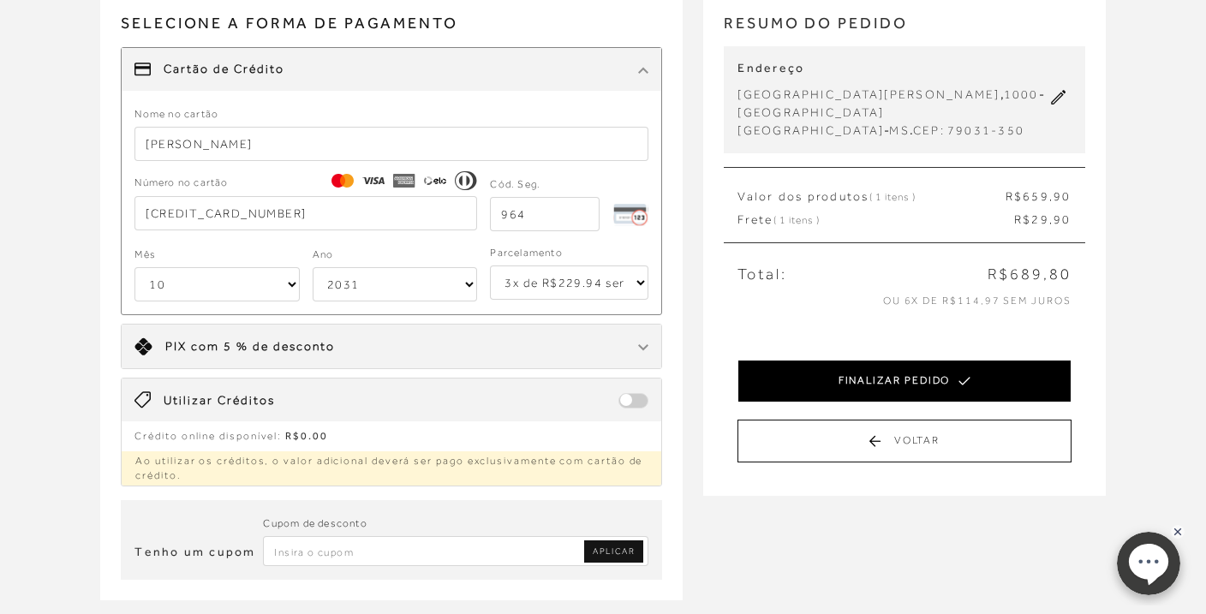
click at [883, 378] on button "FINALIZAR PEDIDO" at bounding box center [903, 381] width 333 height 43
select select "10"
select select "2031"
select select "3"
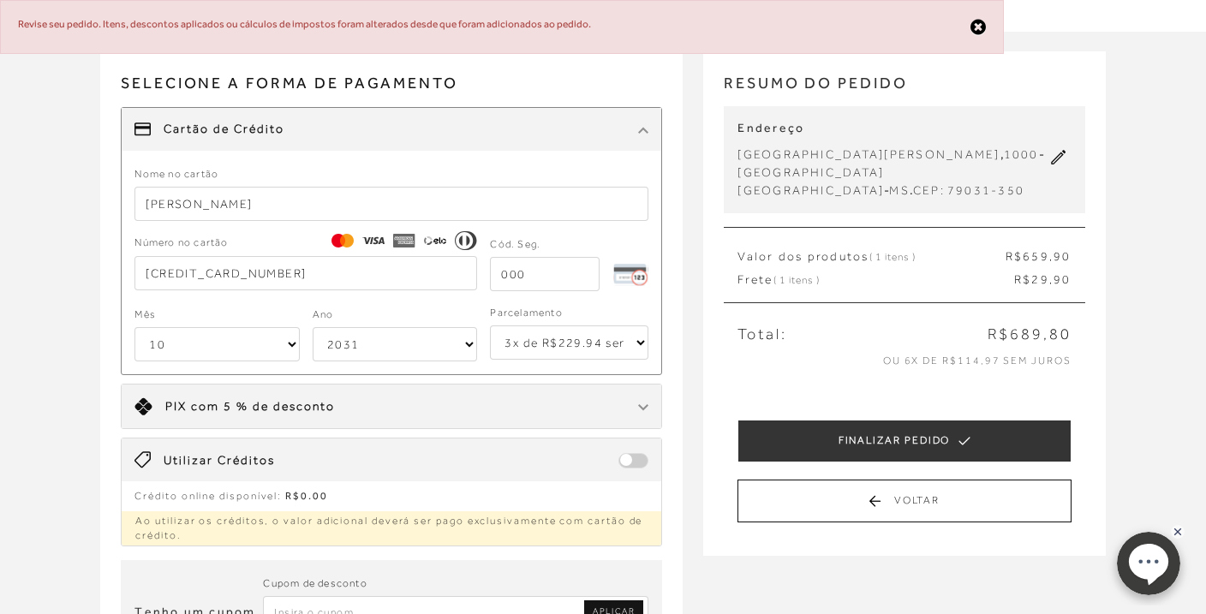
scroll to position [85, 0]
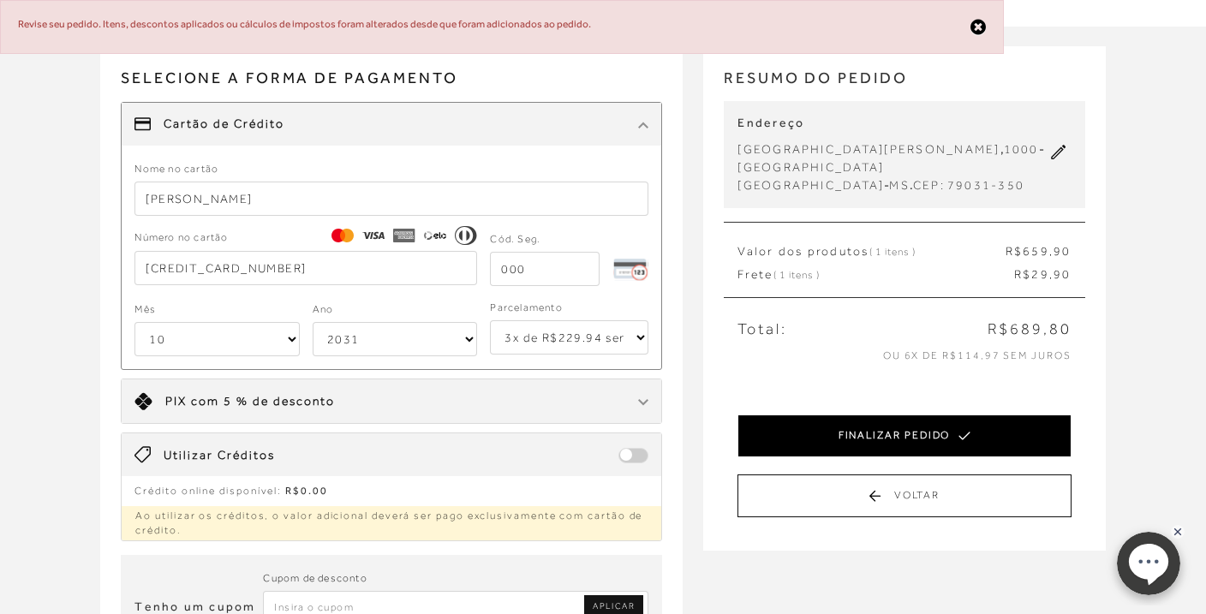
click at [918, 432] on button "FINALIZAR PEDIDO" at bounding box center [903, 435] width 333 height 43
select select "10"
select select "2031"
select select "3"
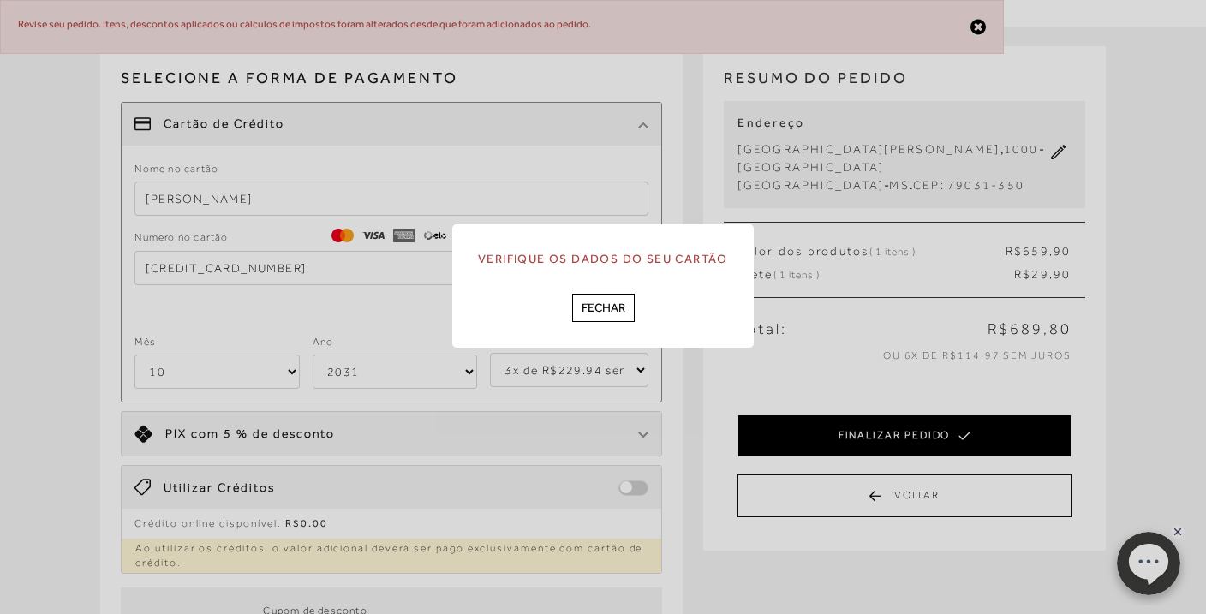
scroll to position [0, 0]
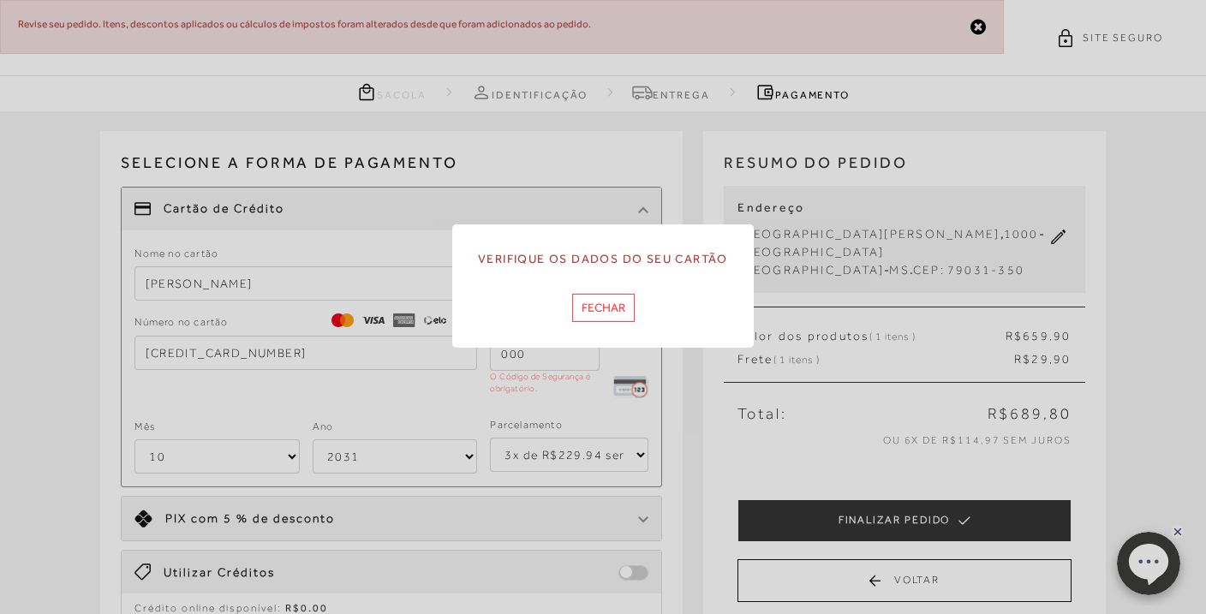
click at [617, 312] on button "Fechar" at bounding box center [603, 308] width 63 height 28
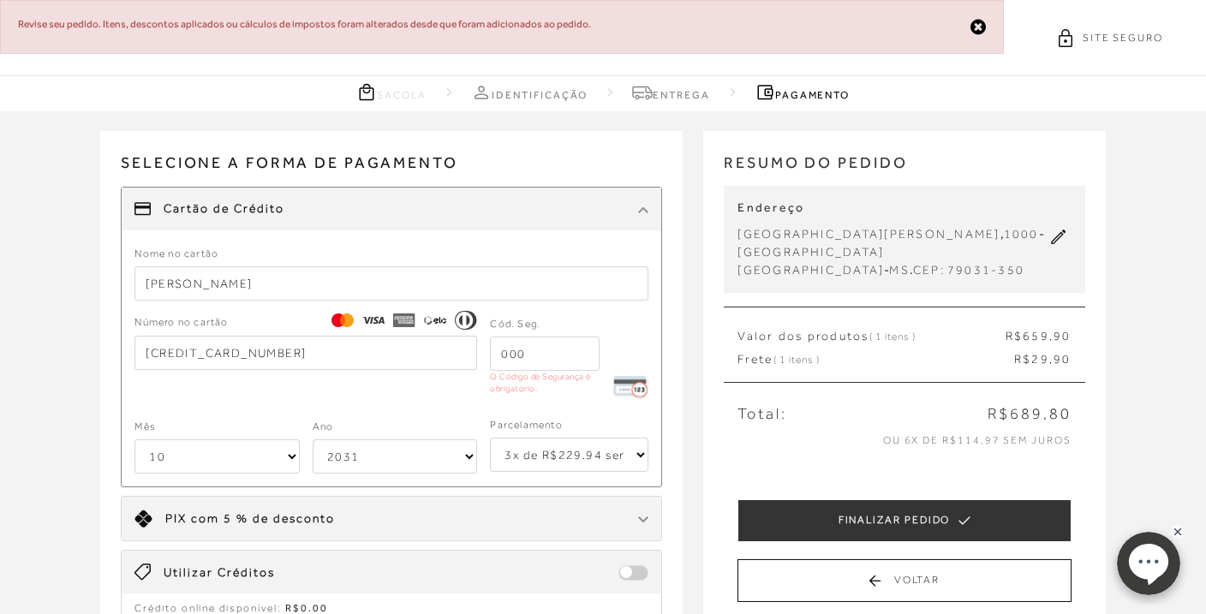
click at [534, 351] on input "tel" at bounding box center [545, 354] width 110 height 34
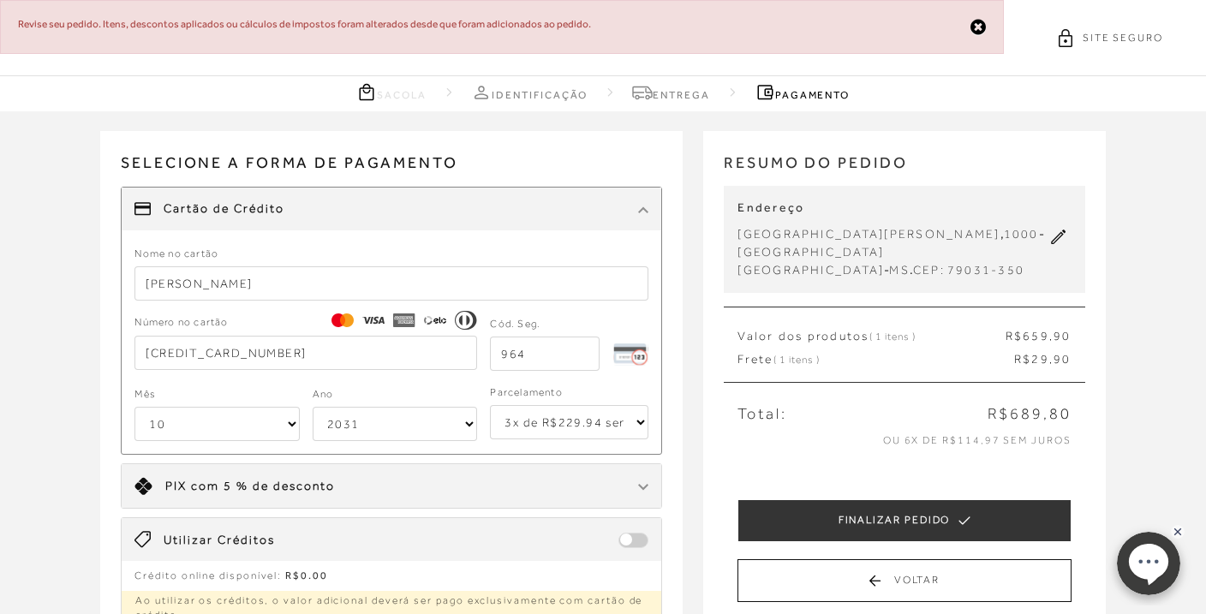
type input "964"
click at [62, 434] on div "Receber em casa SANDÁLIA SALTO BLOCO MÉDIO E LAÇOS EM COURO BEGE BLUSH CÓD: 116…" at bounding box center [603, 453] width 1206 height 684
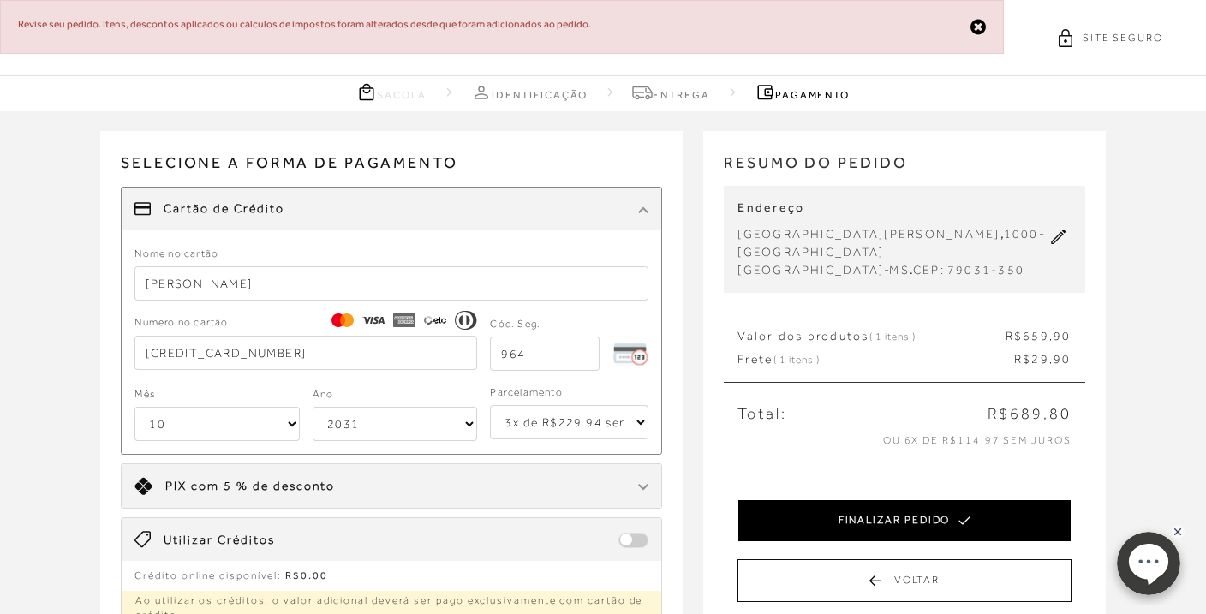
click at [872, 526] on button "FINALIZAR PEDIDO" at bounding box center [903, 520] width 333 height 43
select select "10"
select select "2031"
select select "3"
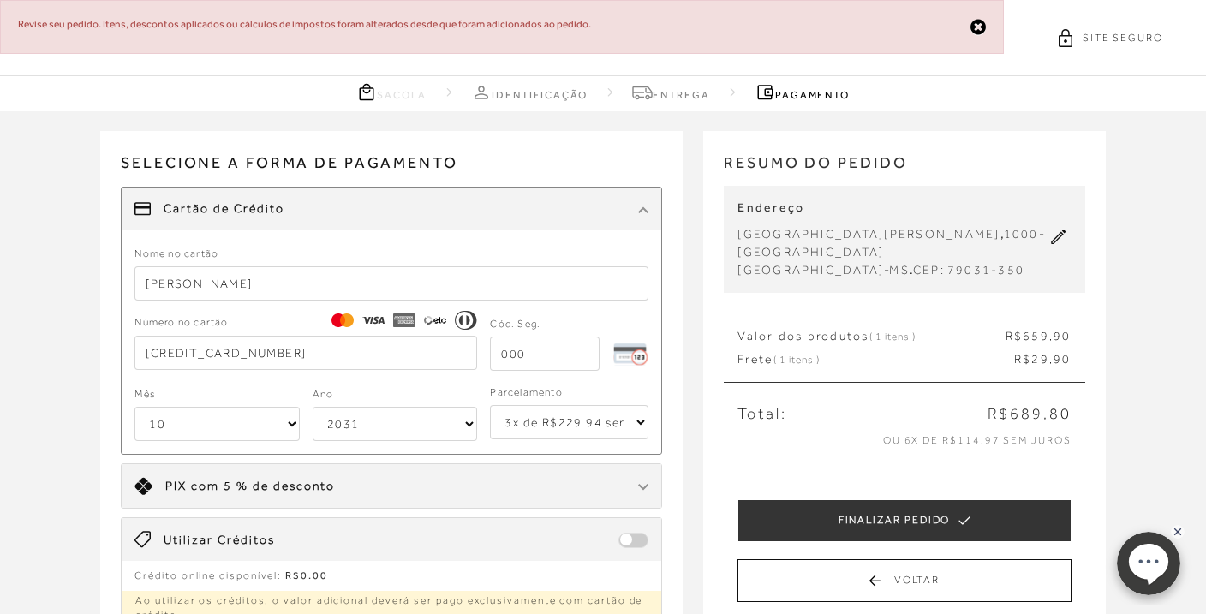
click at [542, 358] on input "tel" at bounding box center [545, 354] width 110 height 34
type input "964"
click at [505, 375] on form "Nome no cartão [PERSON_NAME] Número no cartão [CREDIT_CARD_NUMBER] Cód. Seg. 96…" at bounding box center [391, 343] width 514 height 198
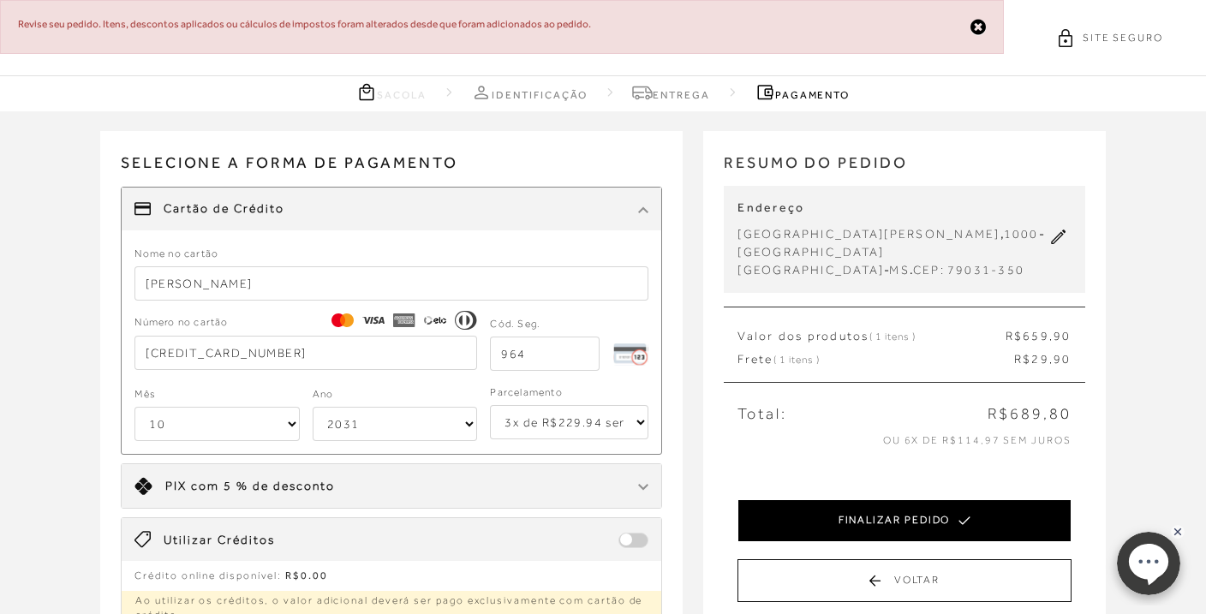
click at [920, 520] on button "FINALIZAR PEDIDO" at bounding box center [903, 520] width 333 height 43
select select "10"
select select "2031"
select select "3"
click at [848, 516] on button "FINALIZAR PEDIDO" at bounding box center [903, 520] width 333 height 43
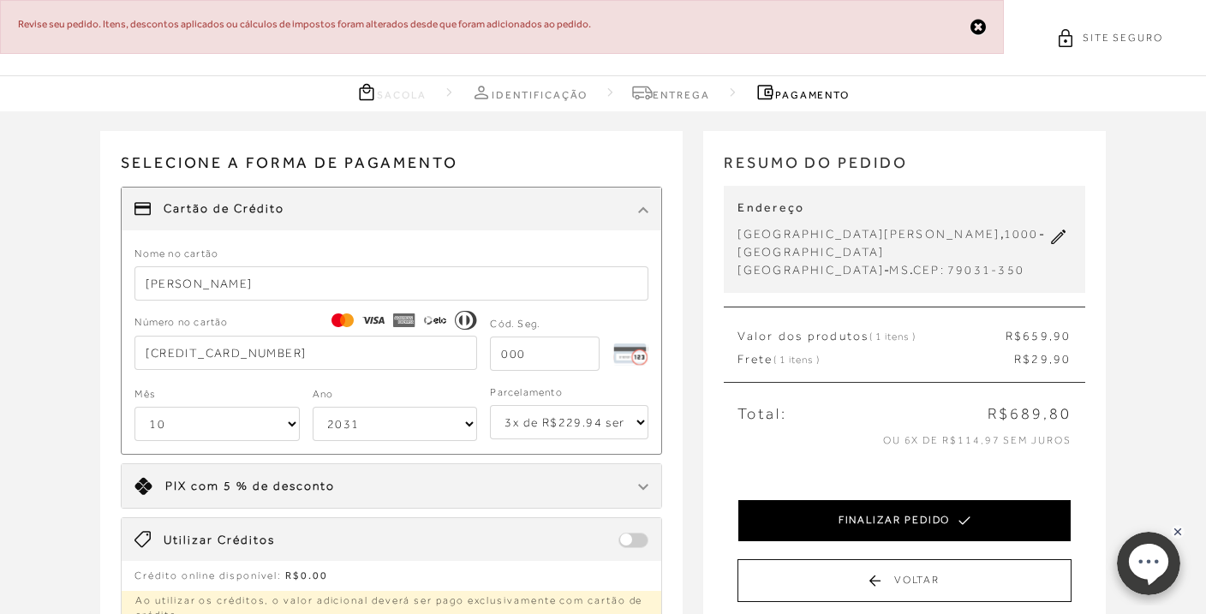
select select "10"
select select "2031"
select select "3"
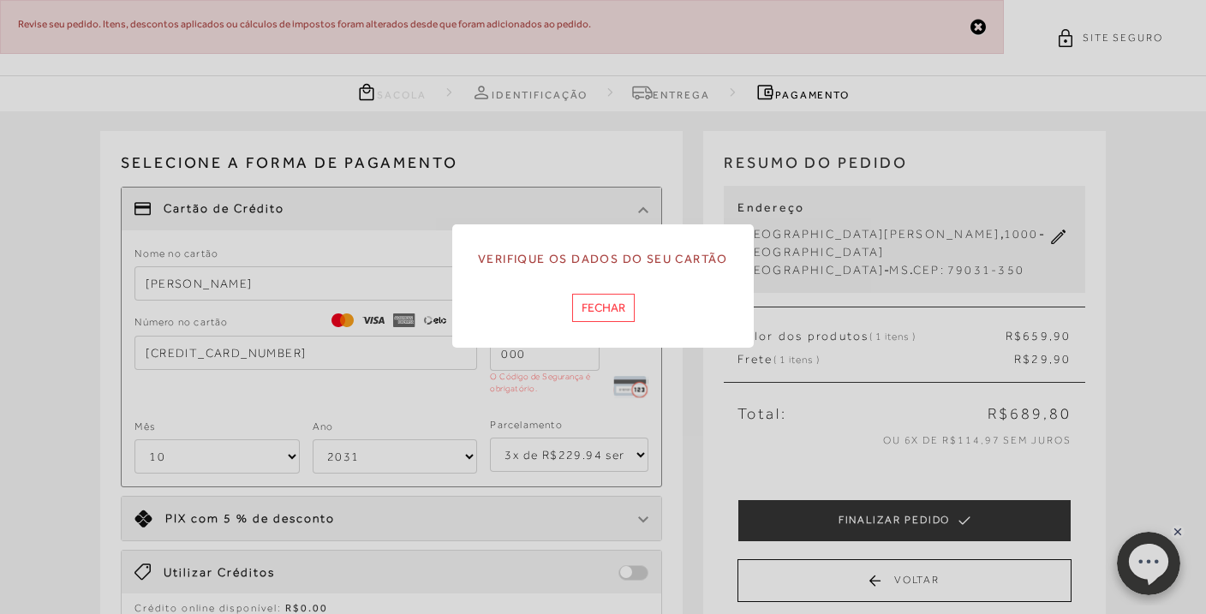
click at [613, 312] on button "Fechar" at bounding box center [603, 308] width 63 height 28
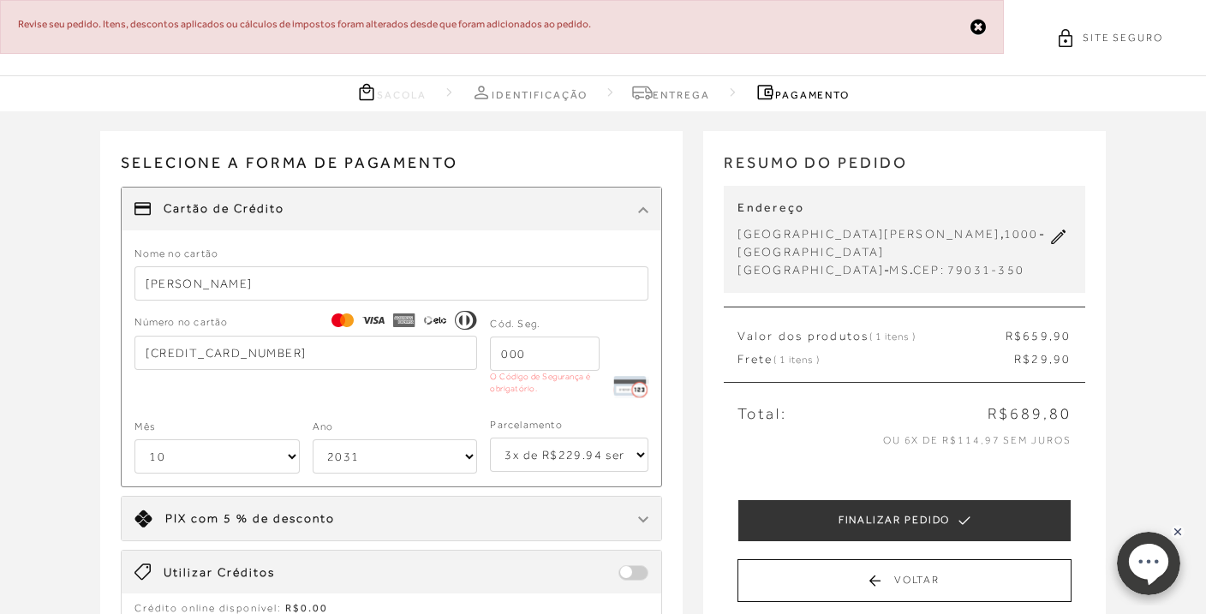
click at [312, 352] on input "[CREDIT_CARD_NUMBER]" at bounding box center [305, 353] width 342 height 34
type input "5"
click at [311, 275] on input "[PERSON_NAME]" at bounding box center [391, 283] width 514 height 34
click at [293, 291] on input "[PERSON_NAME]" at bounding box center [391, 283] width 514 height 34
type input "A"
